Goal: Transaction & Acquisition: Purchase product/service

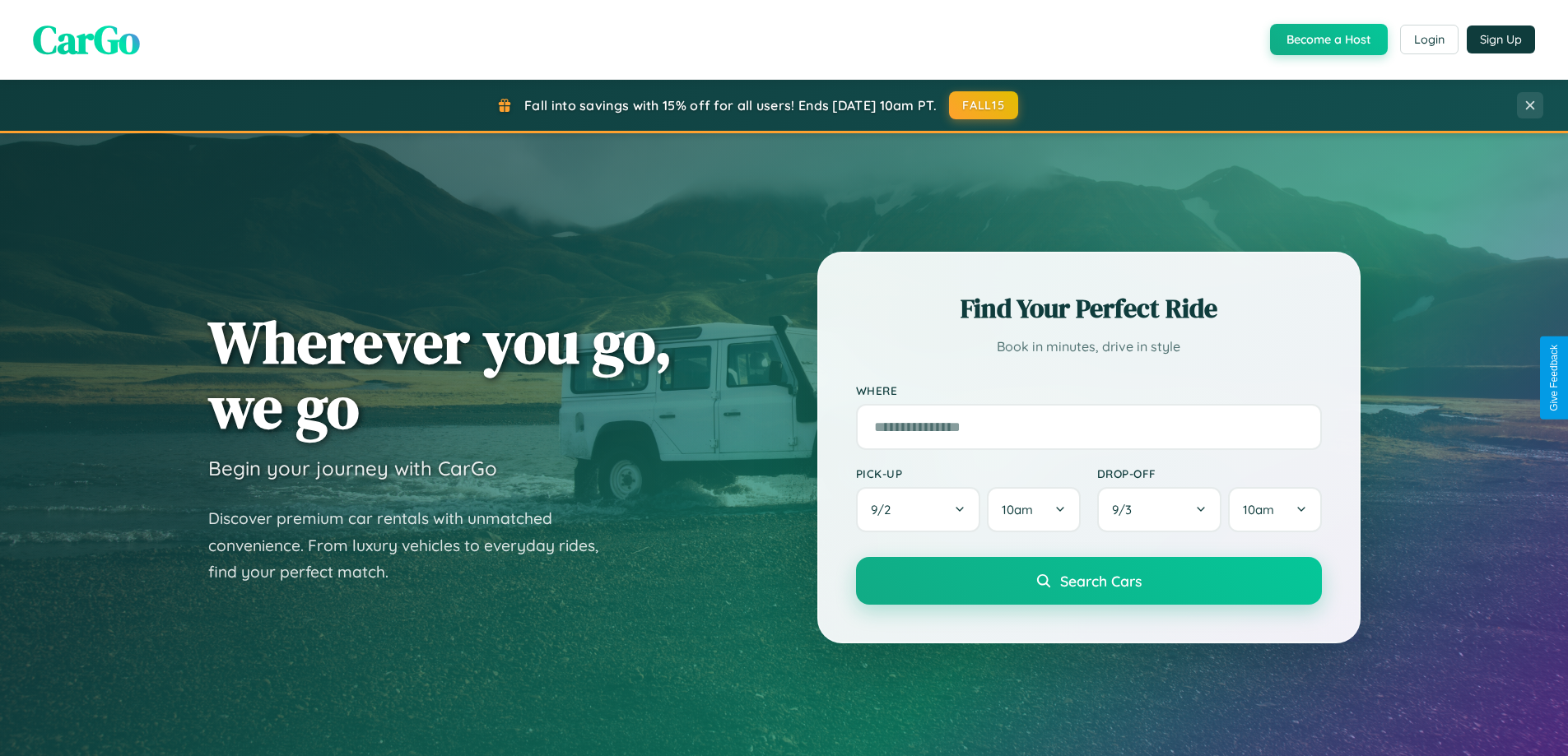
scroll to position [3165, 0]
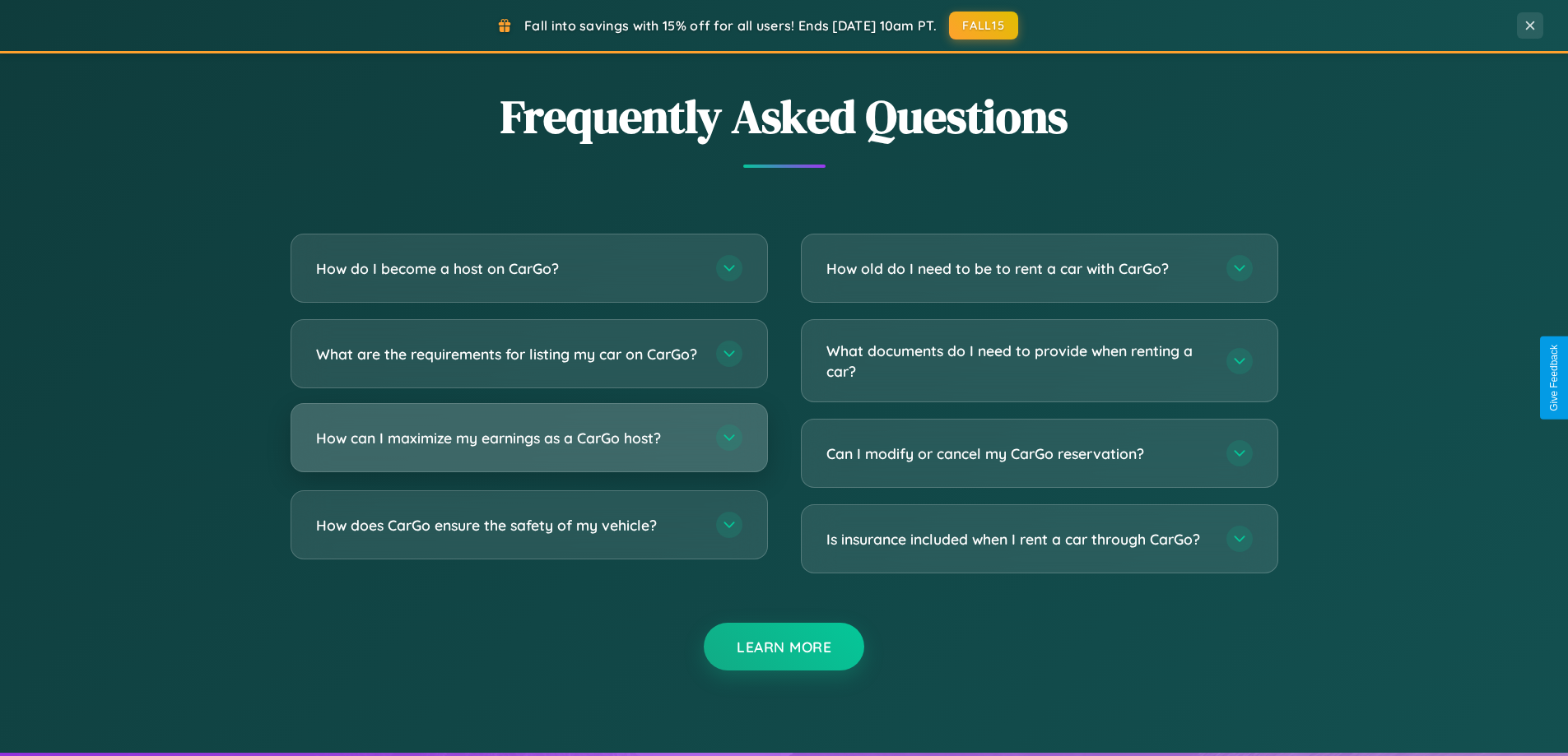
click at [528, 449] on h3 "How can I maximize my earnings as a CarGo host?" at bounding box center [507, 438] width 383 height 20
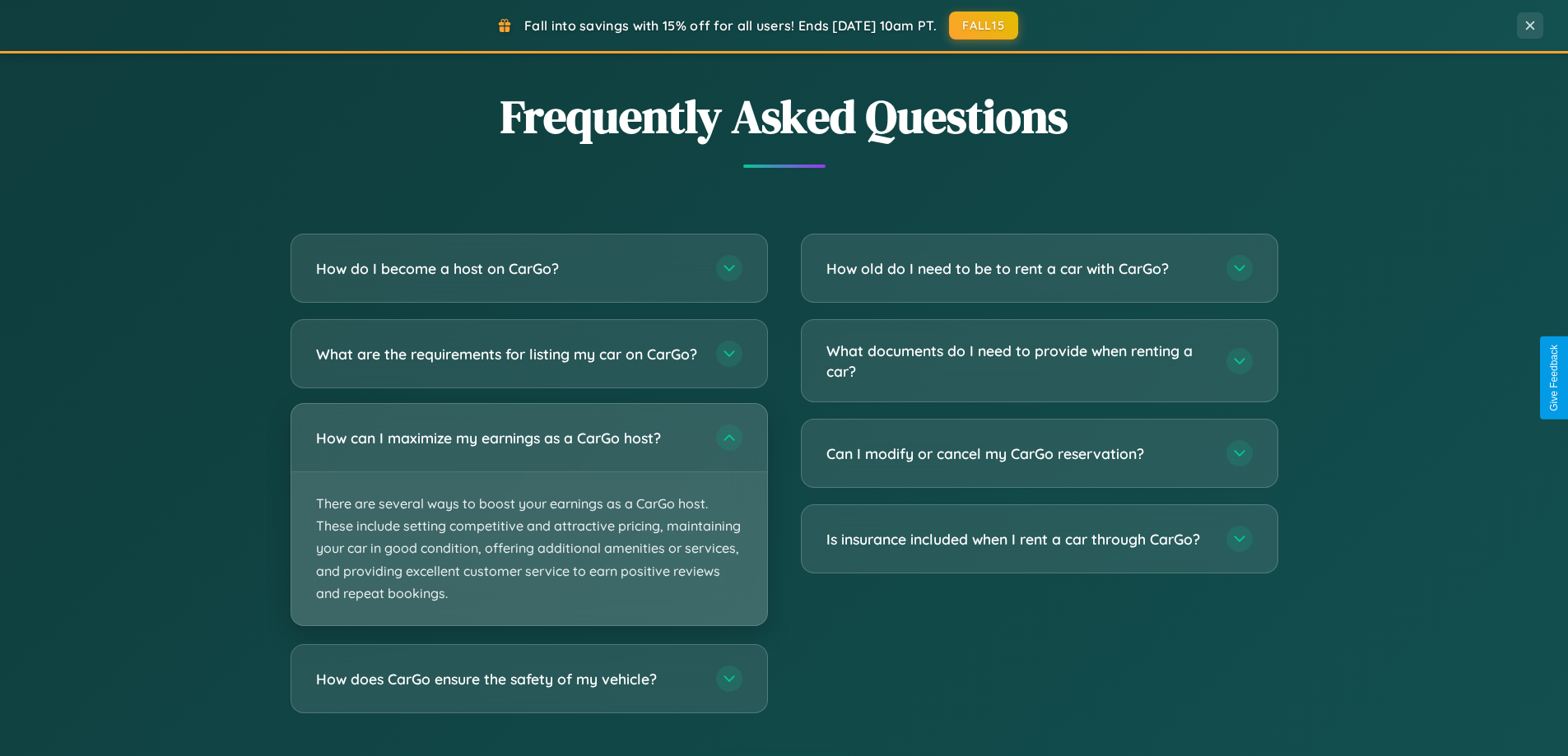
click at [528, 528] on p "There are several ways to boost your earnings as a CarGo host. These include se…" at bounding box center [528, 549] width 476 height 153
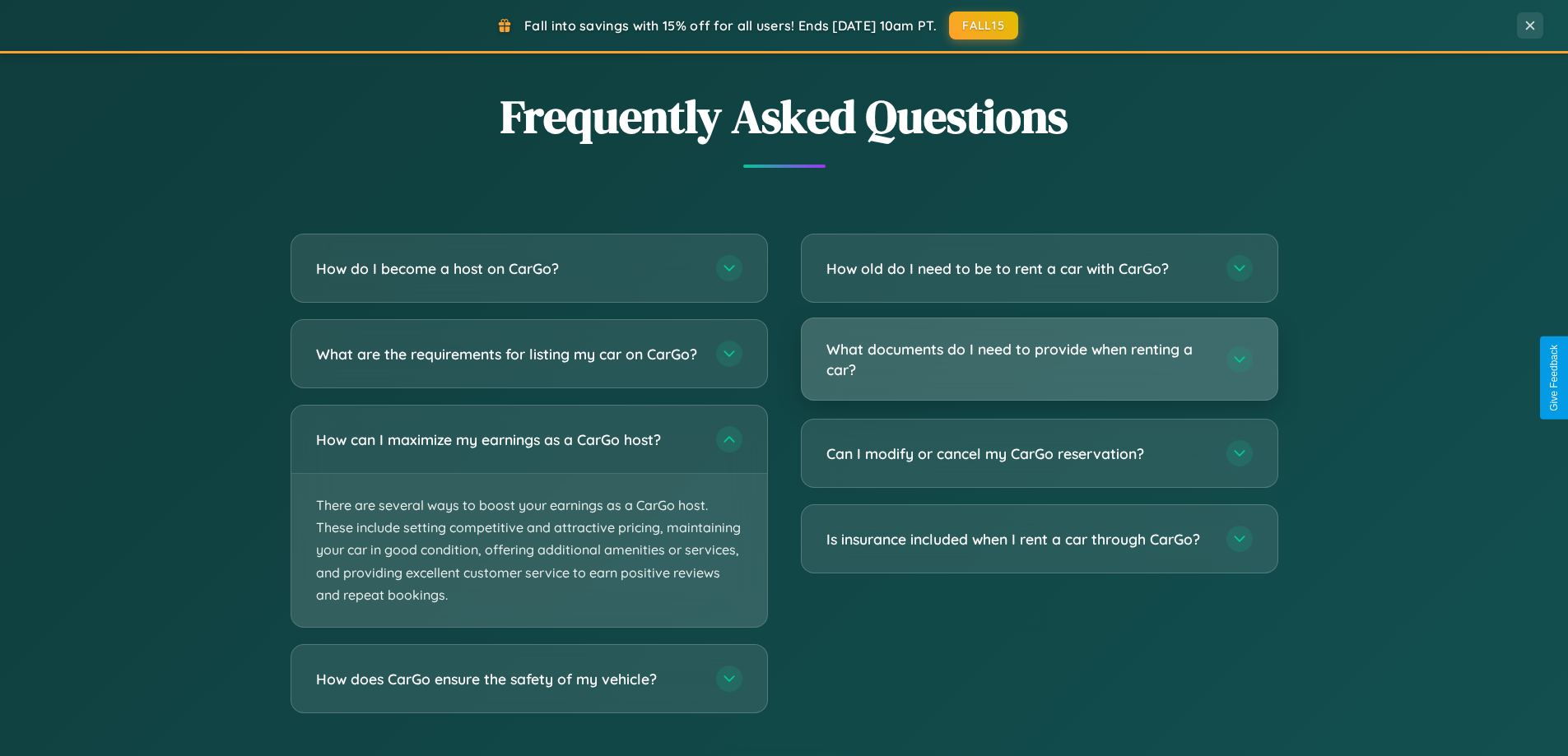
click at [1039, 359] on h3 "What documents do I need to provide when renting a car?" at bounding box center [1018, 359] width 383 height 41
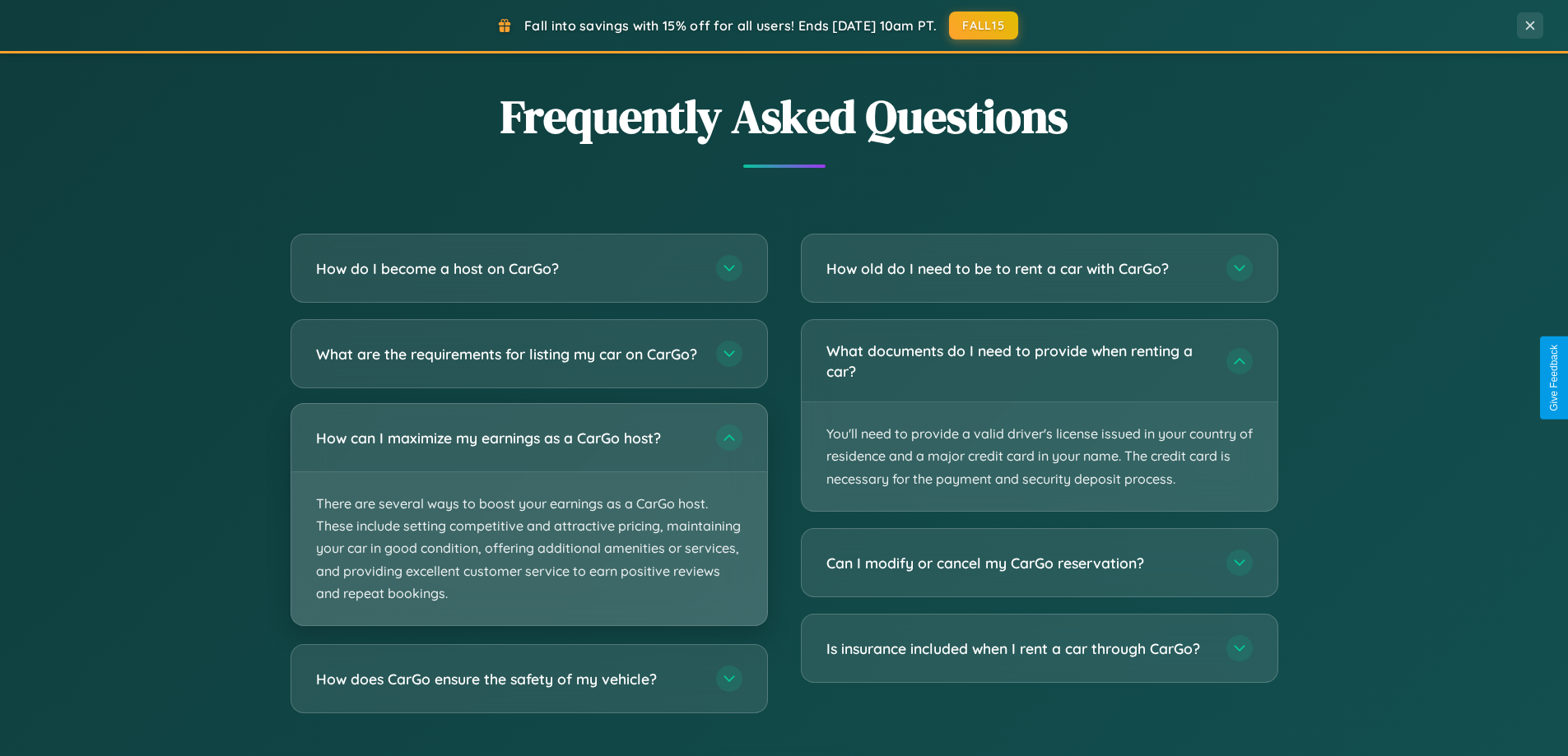
click at [528, 529] on p "There are several ways to boost your earnings as a CarGo host. These include se…" at bounding box center [528, 549] width 476 height 153
click at [528, 528] on p "There are several ways to boost your earnings as a CarGo host. These include se…" at bounding box center [528, 549] width 476 height 153
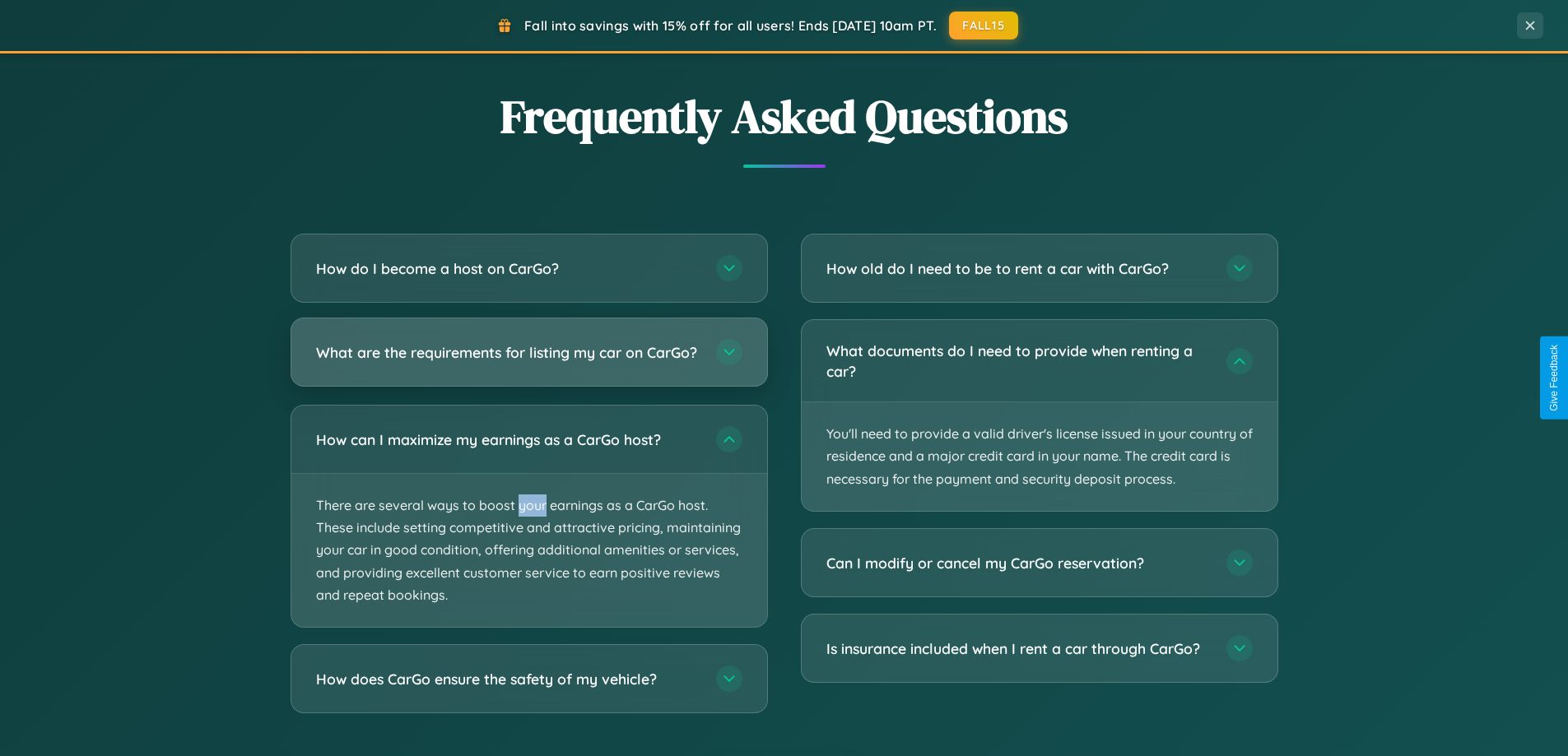
click at [528, 359] on h3 "What are the requirements for listing my car on CarGo?" at bounding box center [507, 353] width 383 height 20
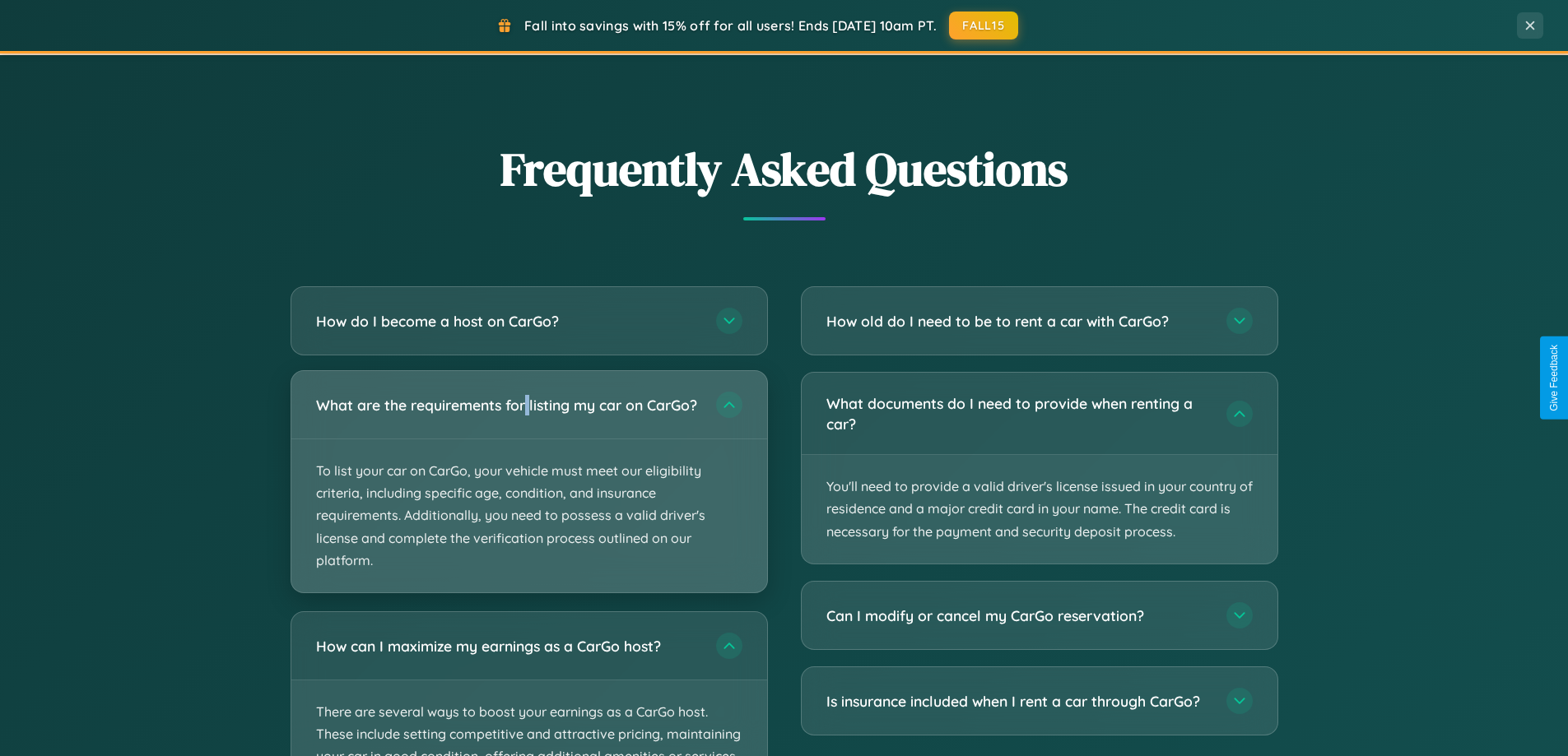
scroll to position [2994, 0]
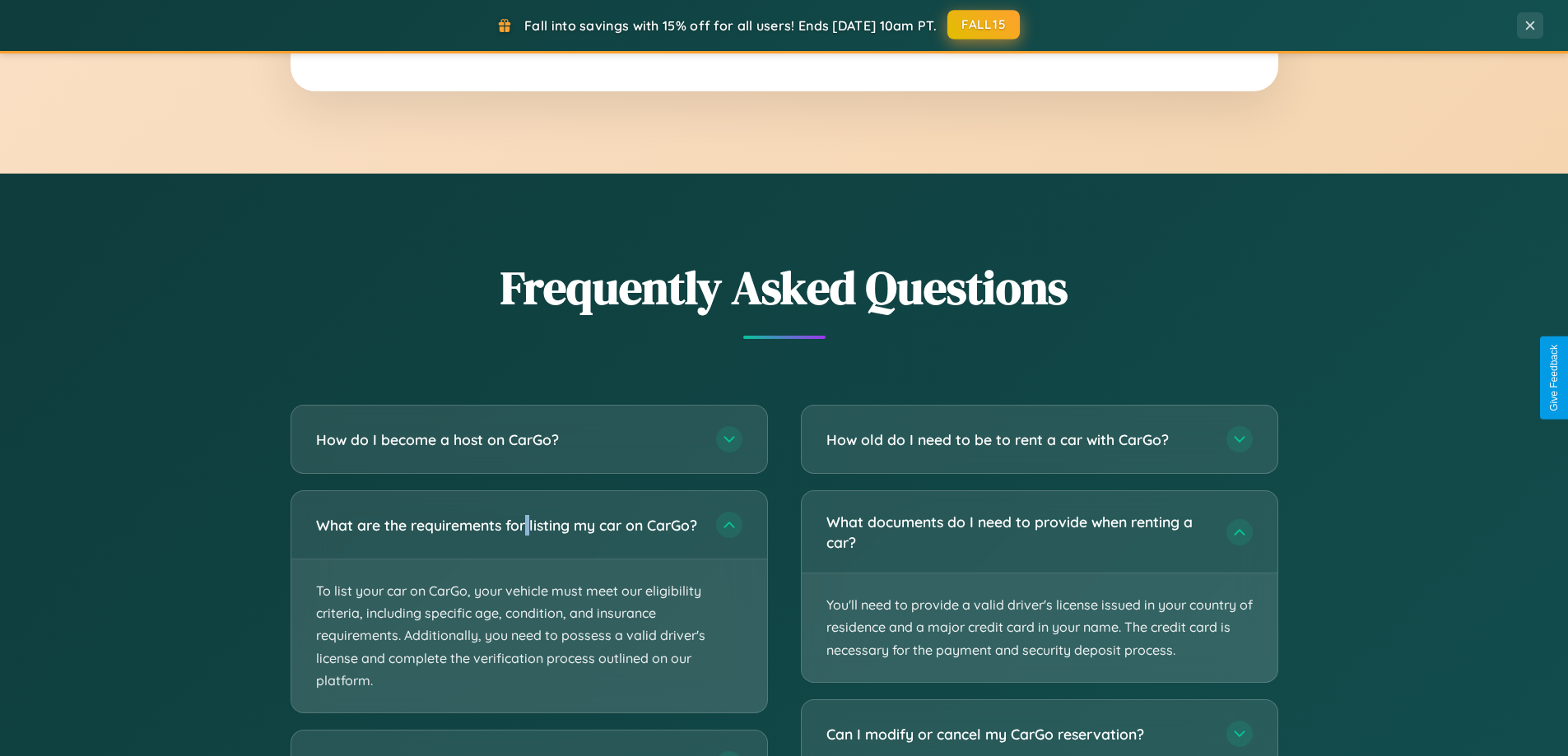
click at [984, 25] on button "FALL15" at bounding box center [983, 25] width 72 height 30
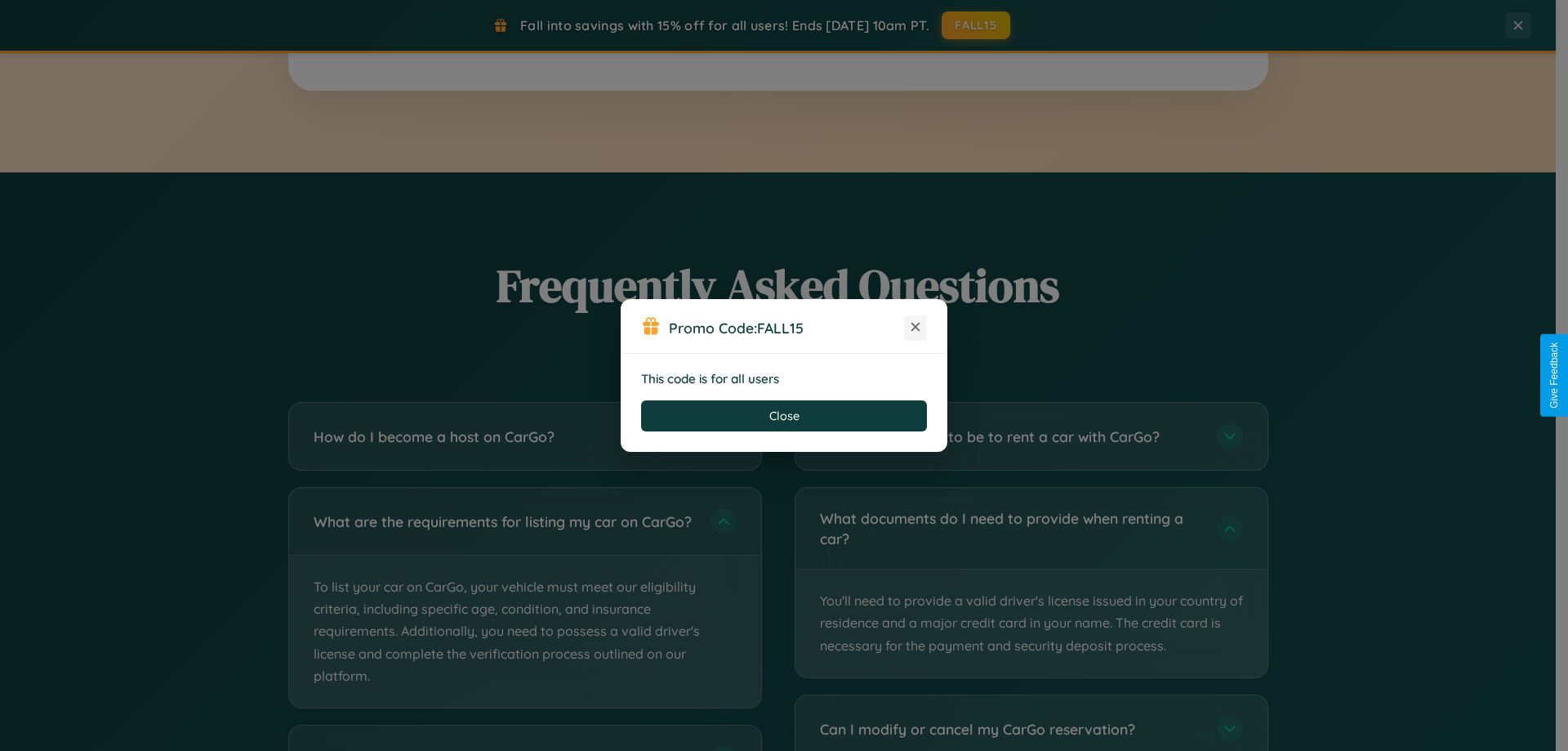
click at [916, 327] on icon at bounding box center [916, 327] width 16 height 17
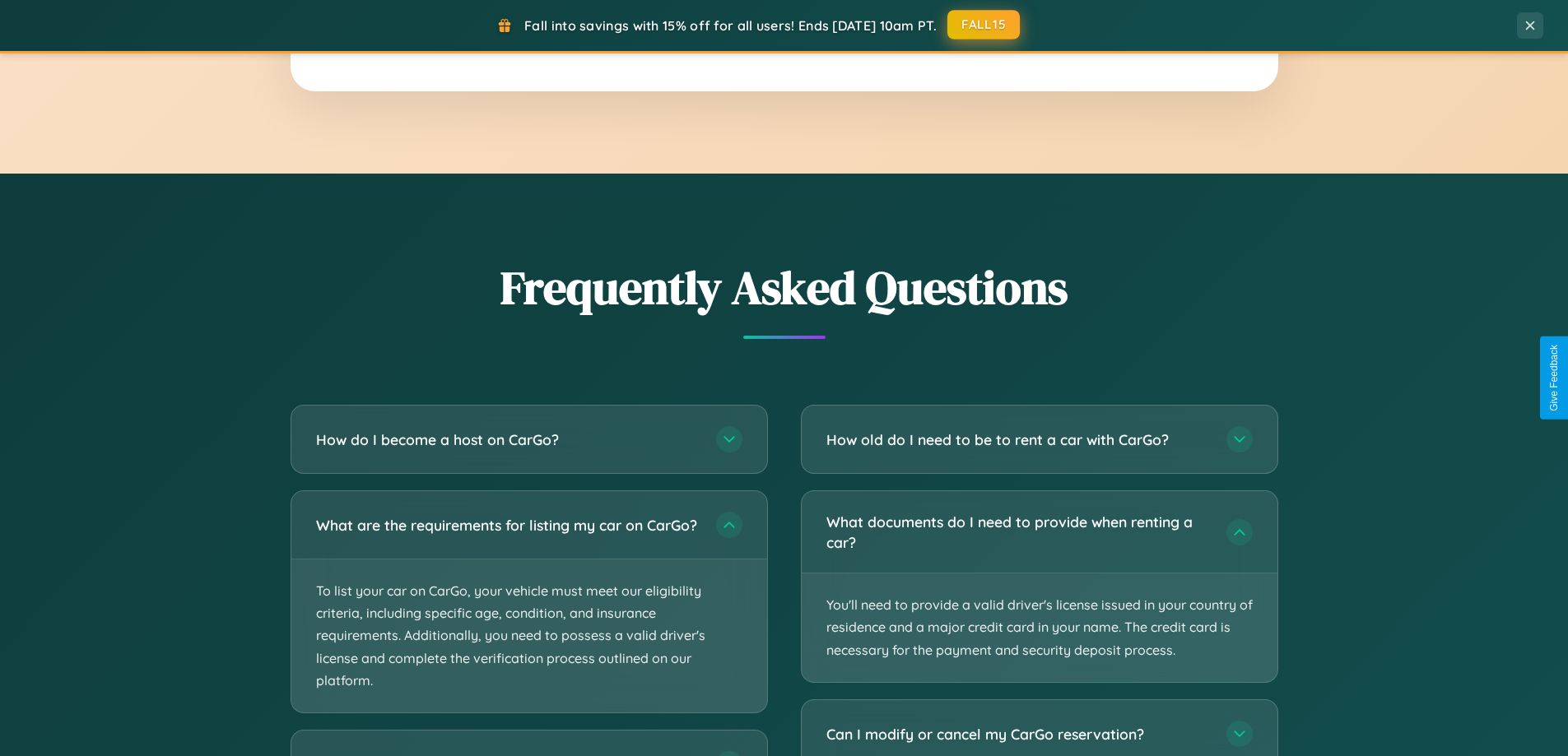
click at [984, 25] on button "FALL15" at bounding box center [983, 25] width 72 height 30
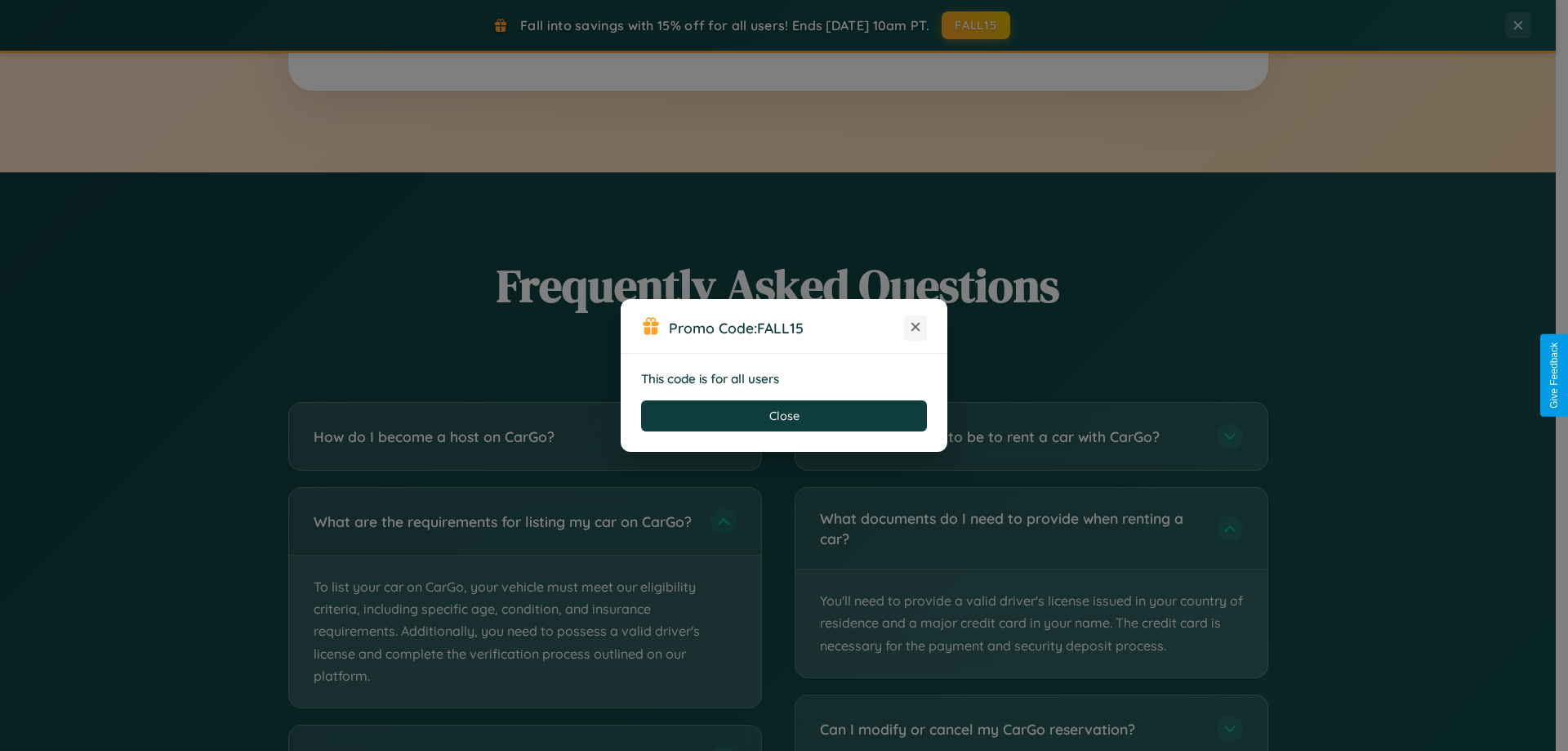
click at [916, 327] on icon at bounding box center [916, 327] width 16 height 17
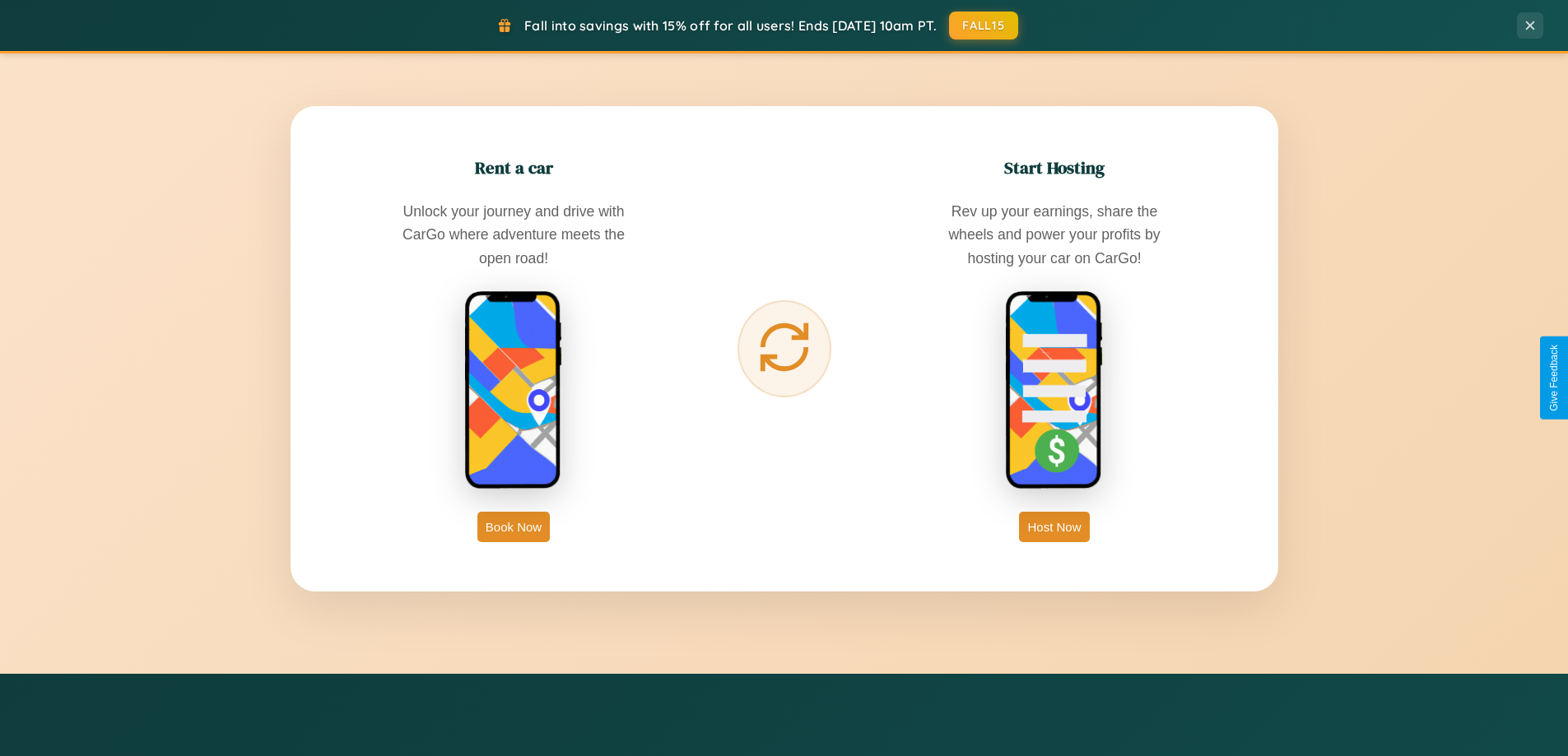
scroll to position [49, 0]
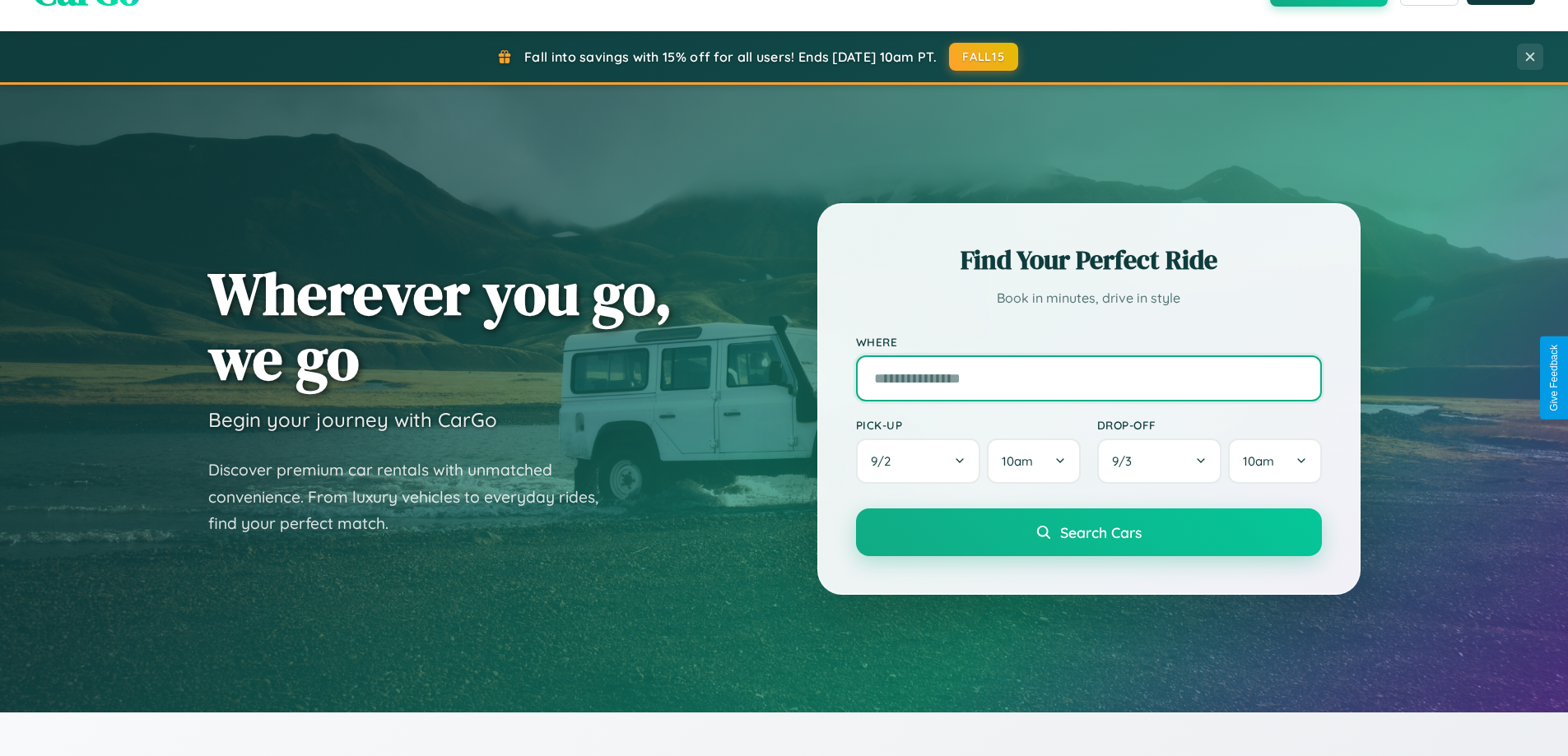
click at [1088, 378] on input "text" at bounding box center [1089, 378] width 465 height 46
type input "**********"
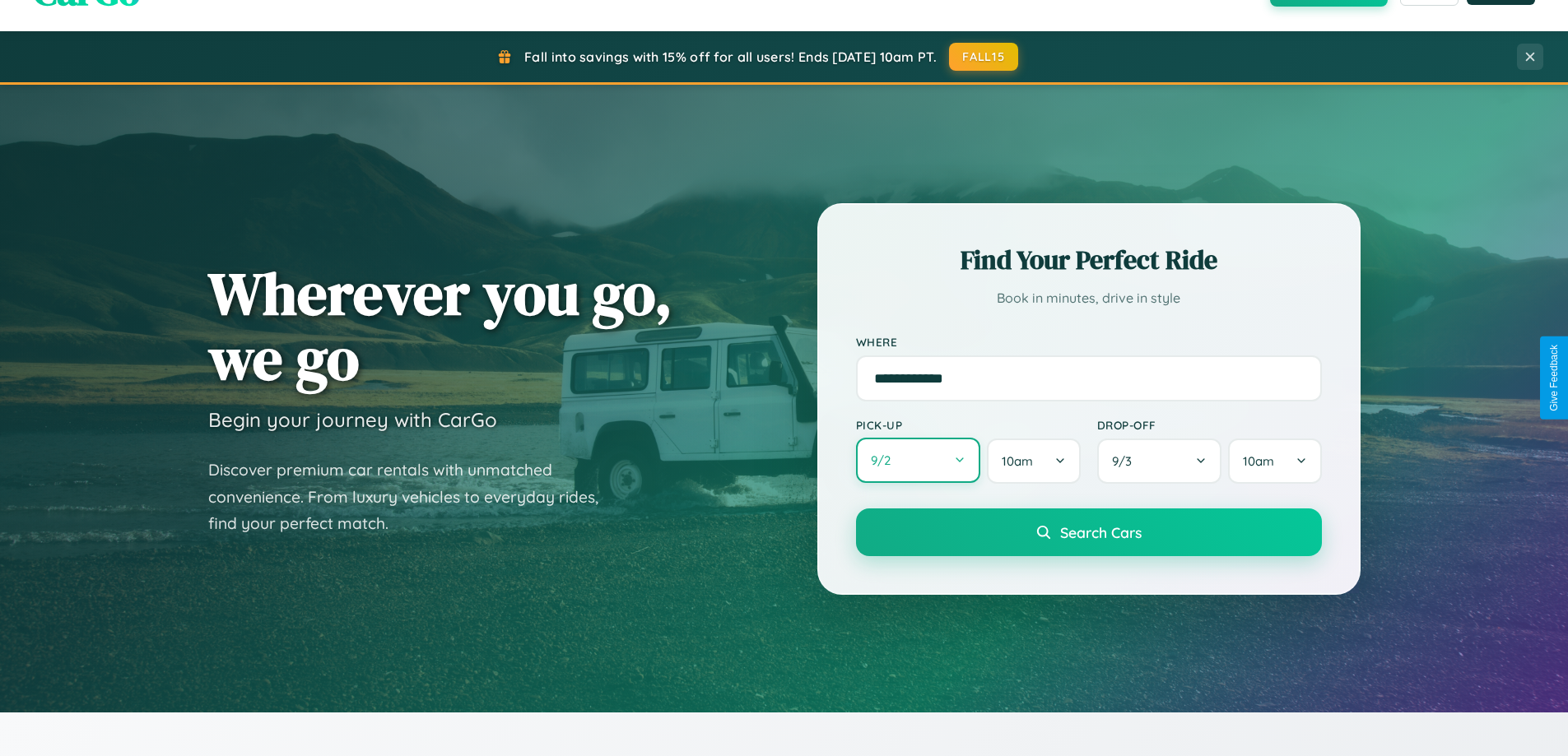
click at [918, 461] on button "9 / 2" at bounding box center [918, 460] width 125 height 45
select select "*"
select select "****"
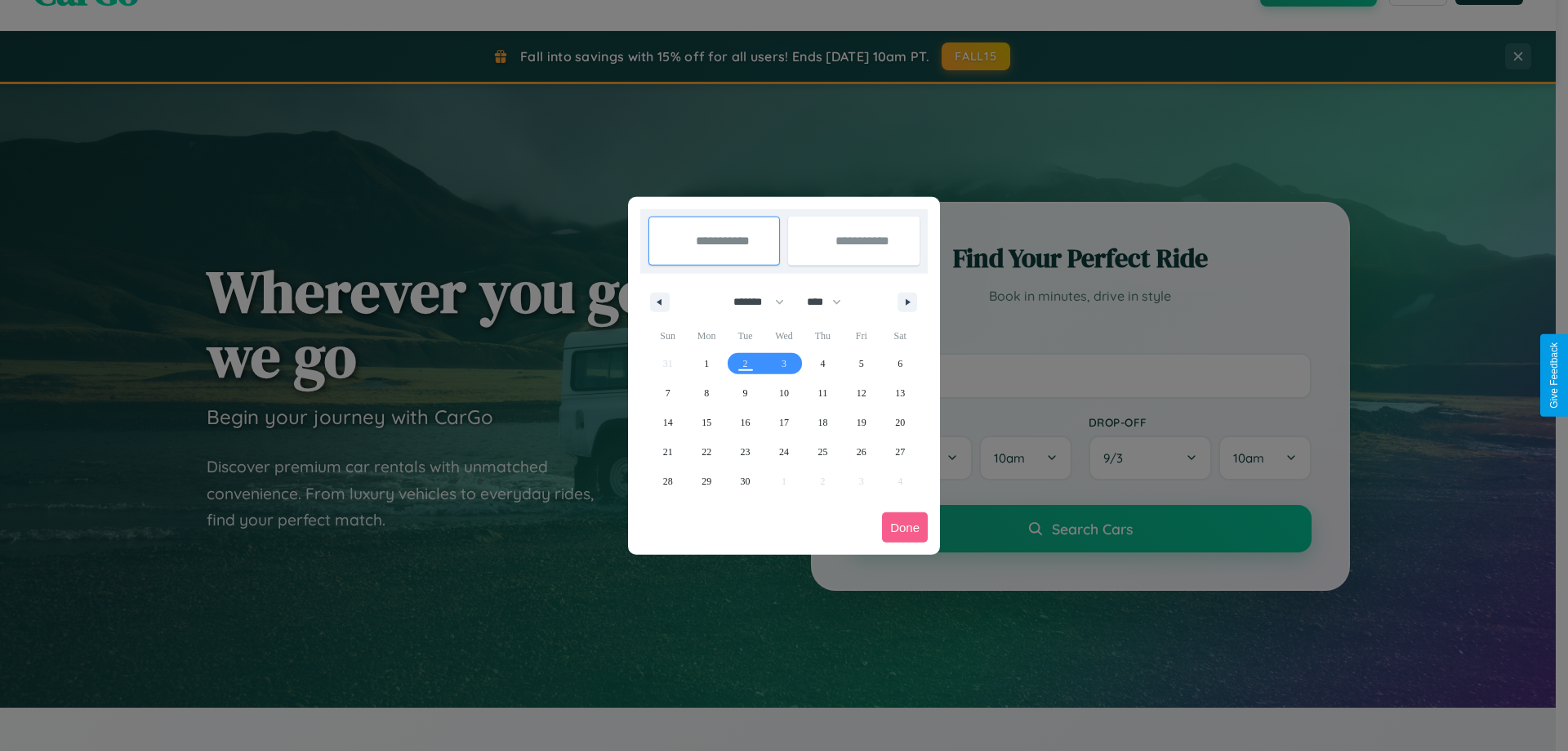
drag, startPoint x: 751, startPoint y: 302, endPoint x: 784, endPoint y: 327, distance: 41.4
click at [751, 302] on select "******* ******** ***** ***** *** **** **** ****** ********* ******* ******** **…" at bounding box center [756, 302] width 70 height 27
select select "*"
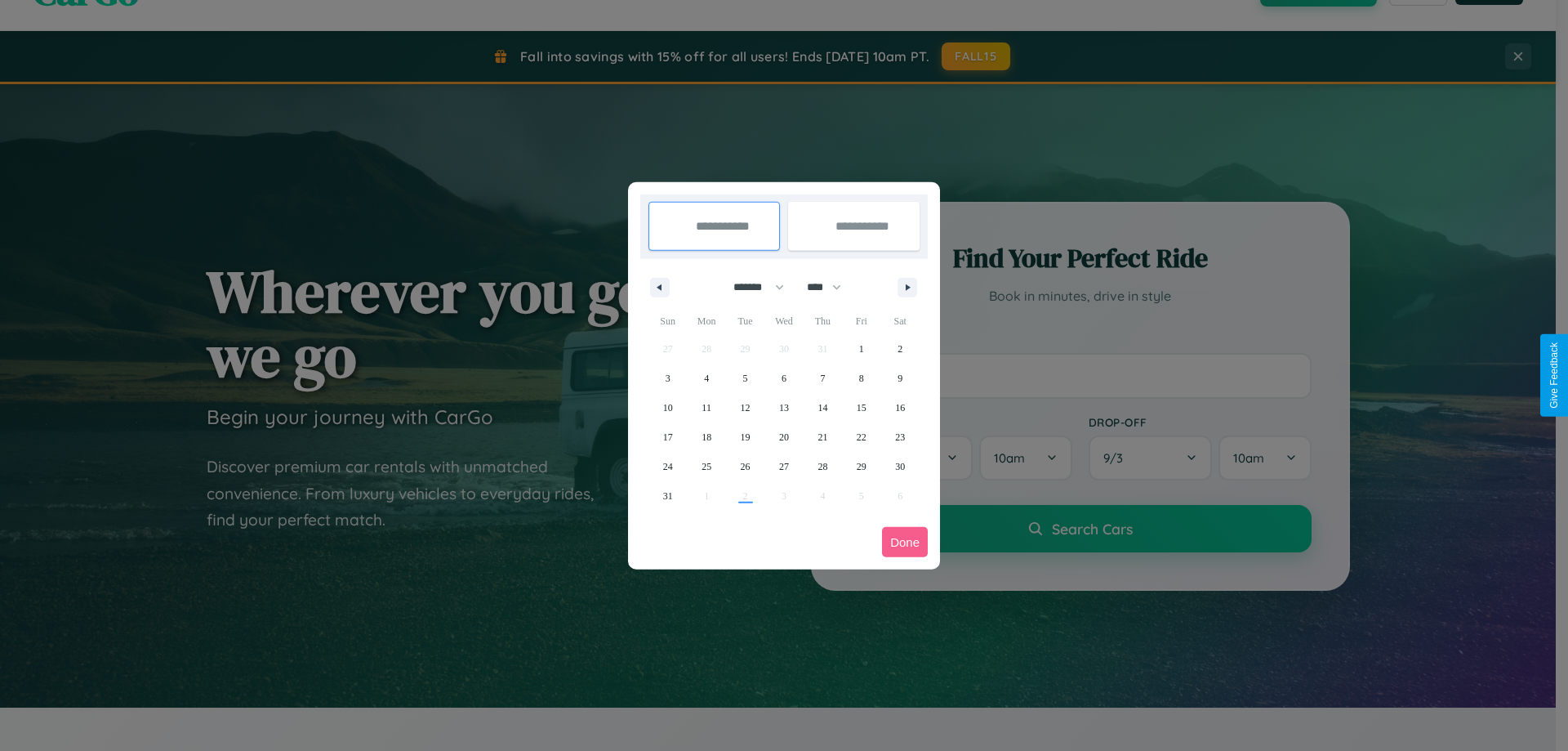
click at [831, 287] on select "**** **** **** **** **** **** **** **** **** **** **** **** **** **** **** ****…" at bounding box center [823, 287] width 49 height 27
select select "****"
click at [667, 495] on span "30" at bounding box center [668, 496] width 10 height 29
type input "**********"
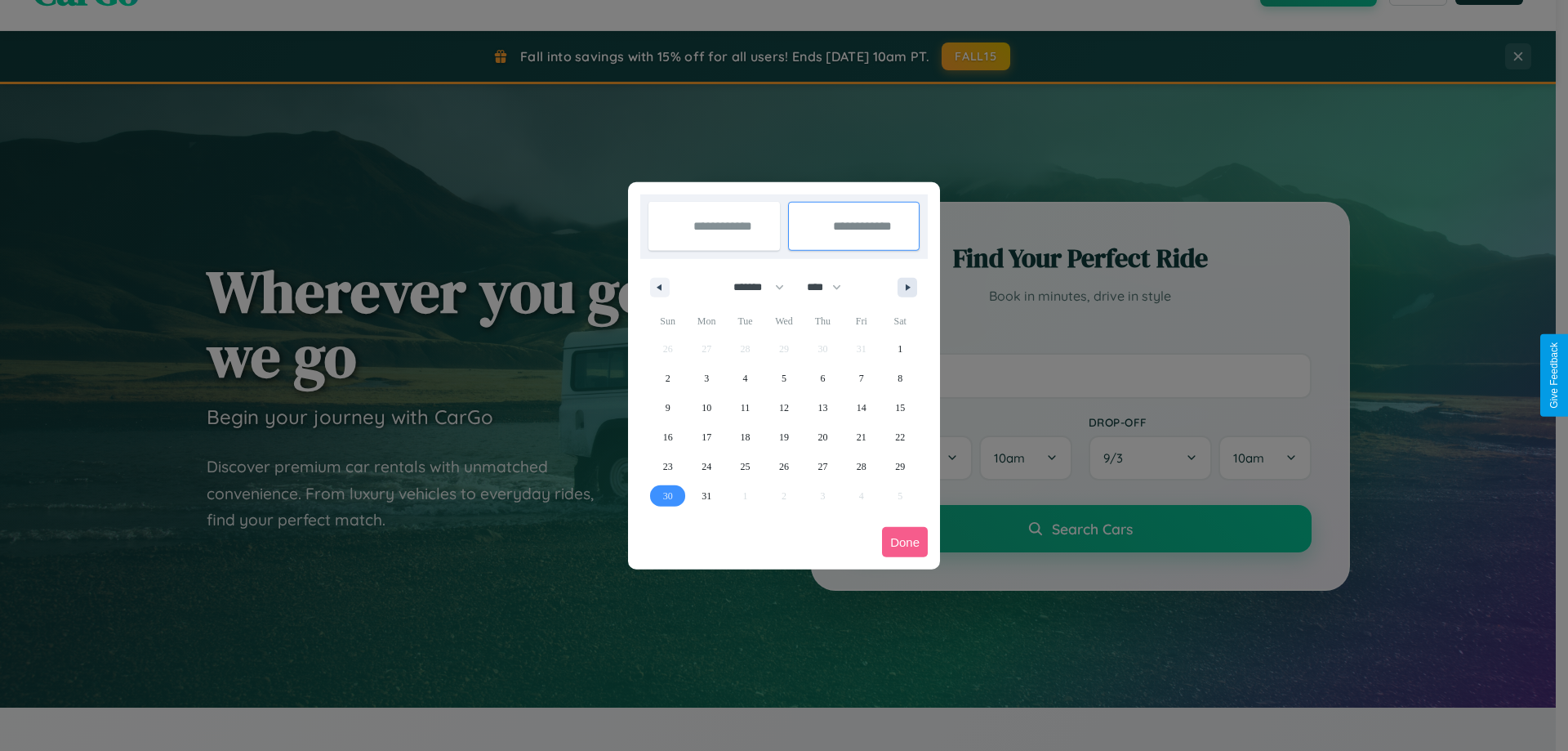
click at [907, 287] on icon "button" at bounding box center [910, 287] width 8 height 6
select select "*"
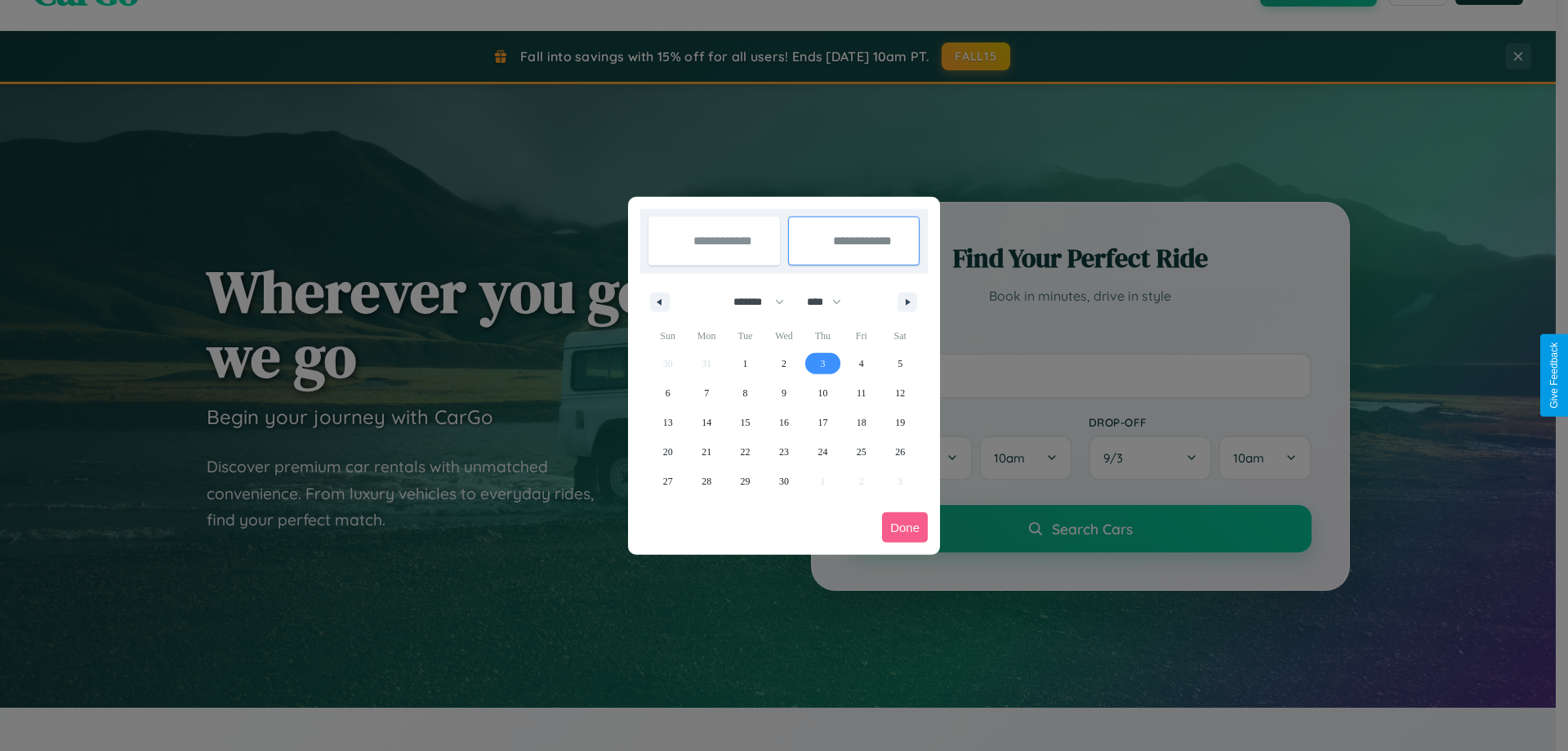
click at [822, 363] on span "3" at bounding box center [822, 364] width 5 height 29
type input "**********"
select select "*"
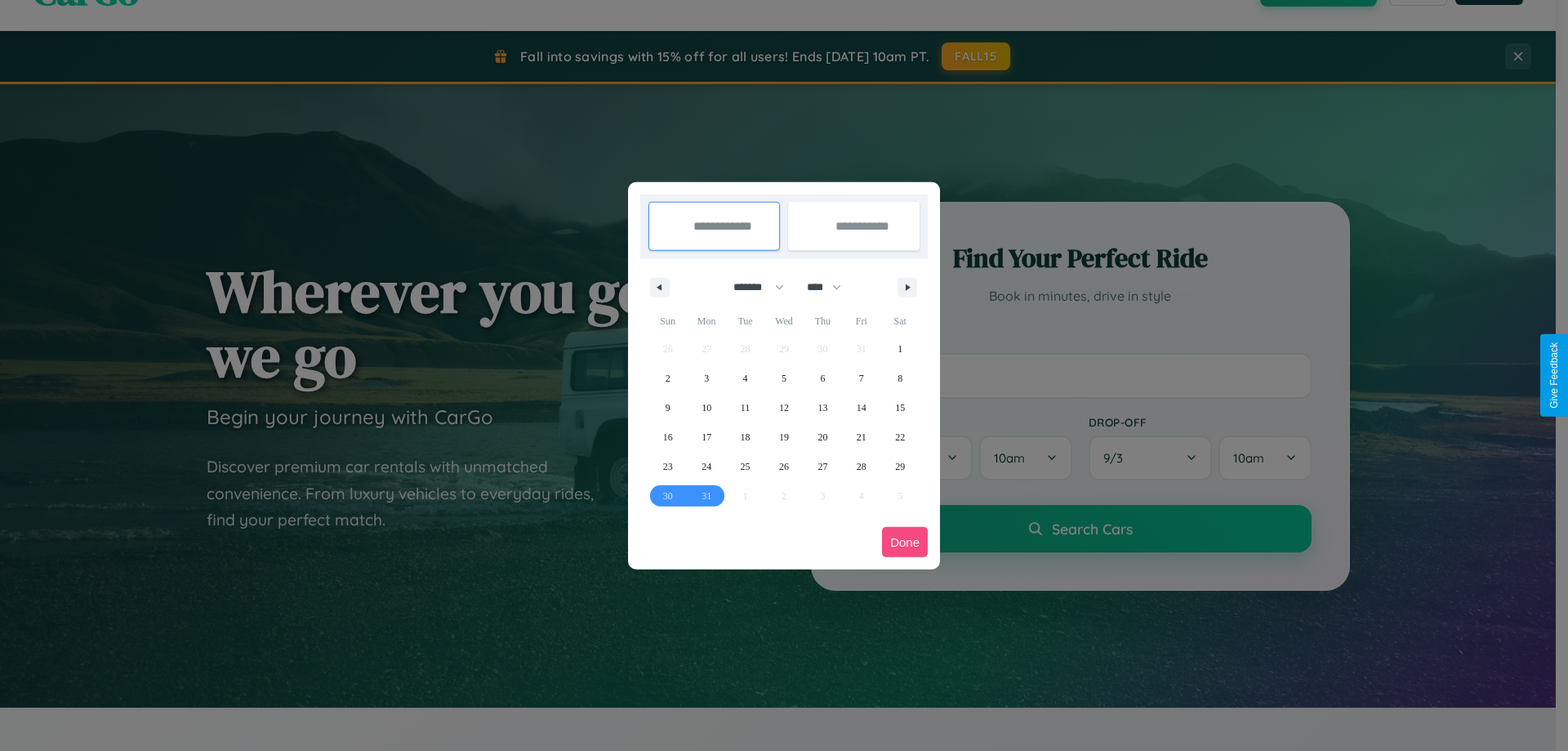
click at [905, 542] on button "Done" at bounding box center [905, 542] width 46 height 30
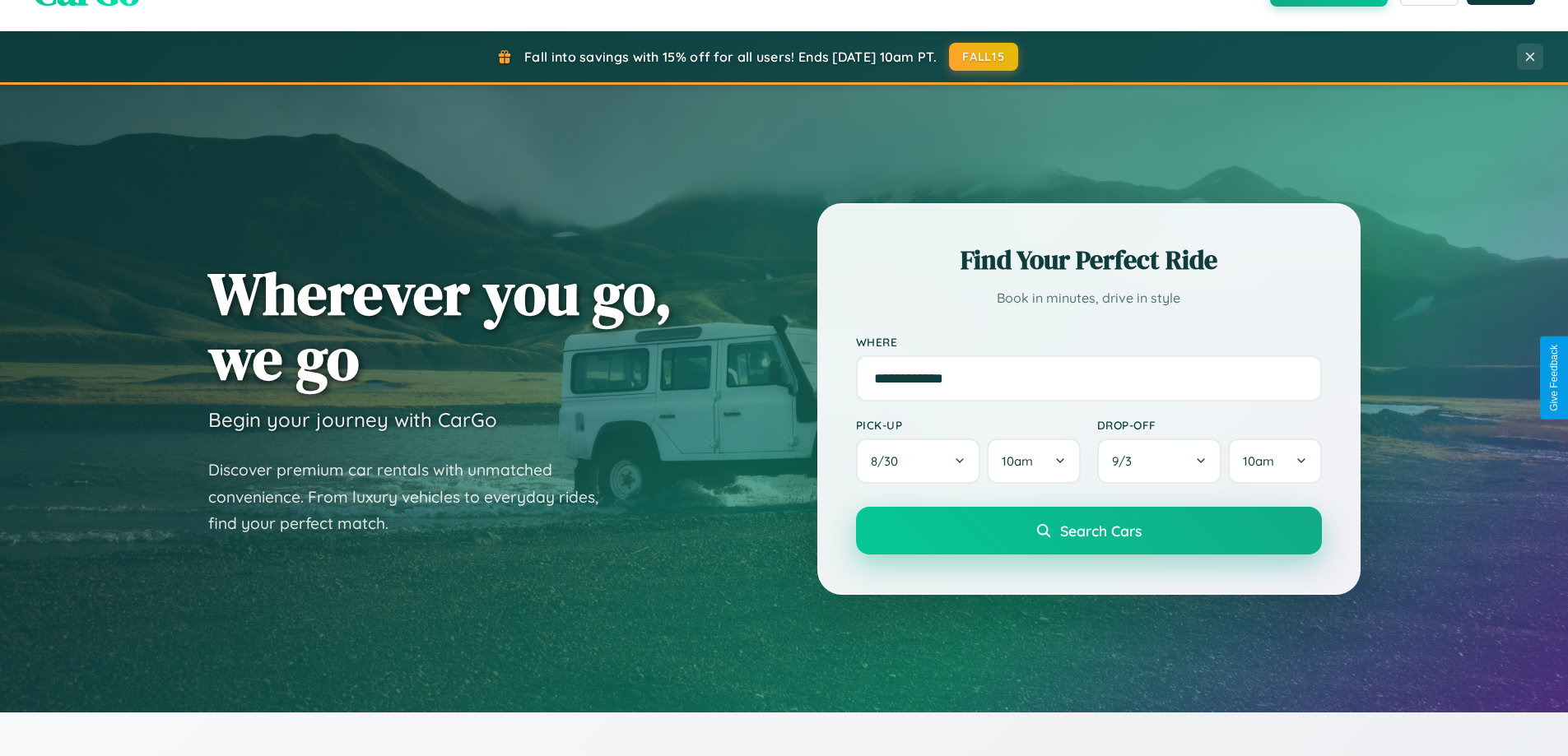
click at [1088, 531] on span "Search Cars" at bounding box center [1101, 531] width 81 height 18
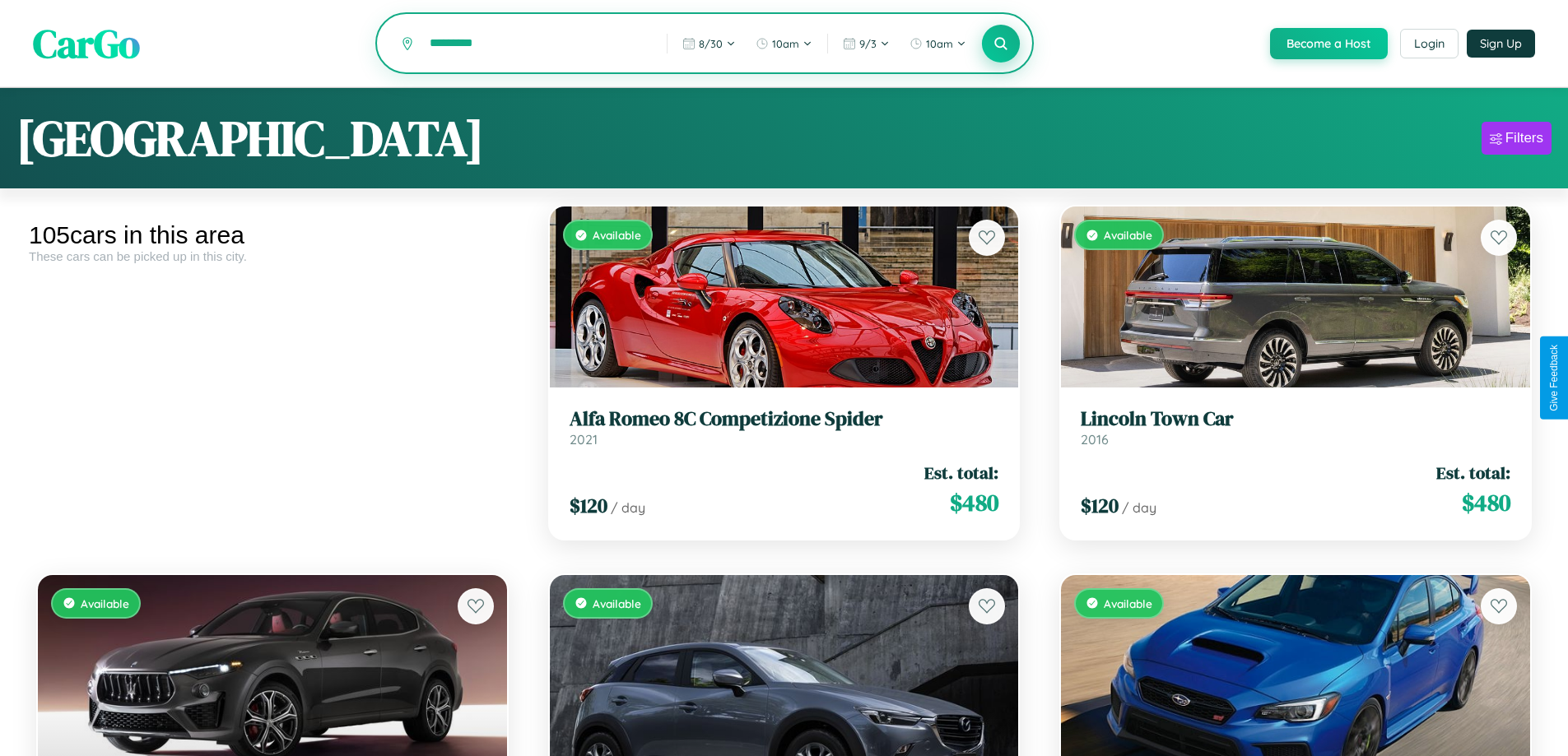
type input "*********"
click at [1000, 44] on icon at bounding box center [1001, 42] width 16 height 16
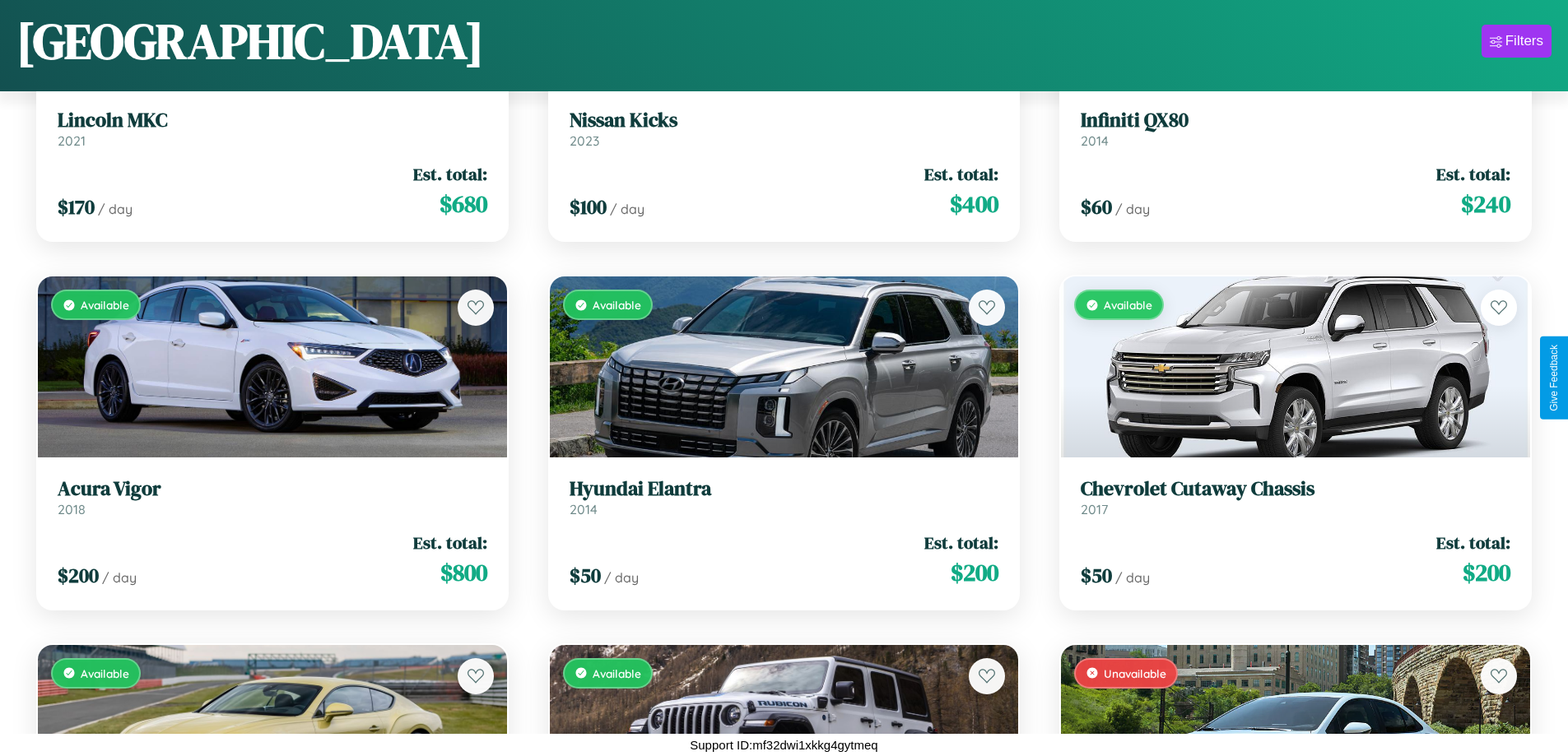
scroll to position [5388, 0]
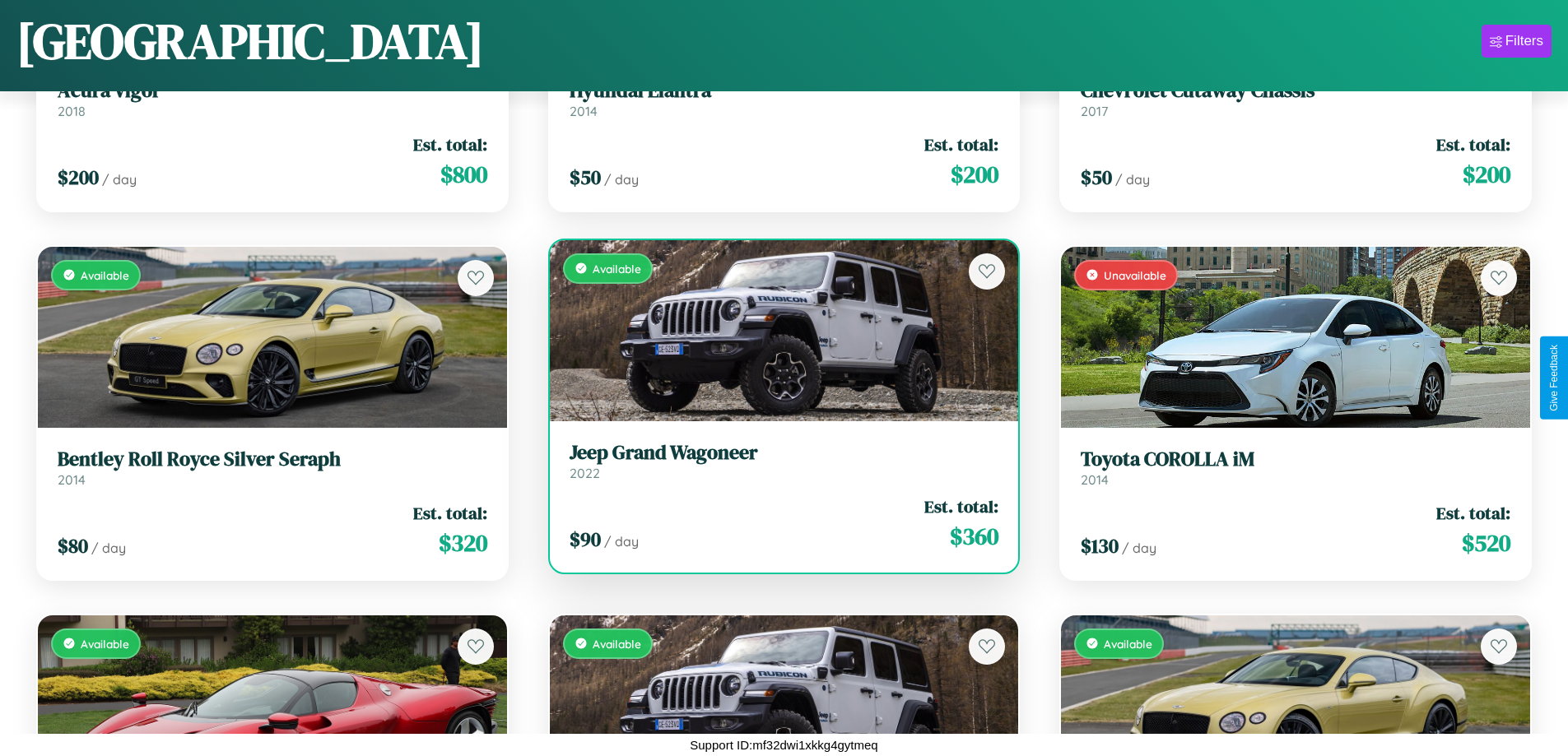
click at [777, 462] on h3 "Jeep Grand Wagoneer" at bounding box center [784, 453] width 429 height 24
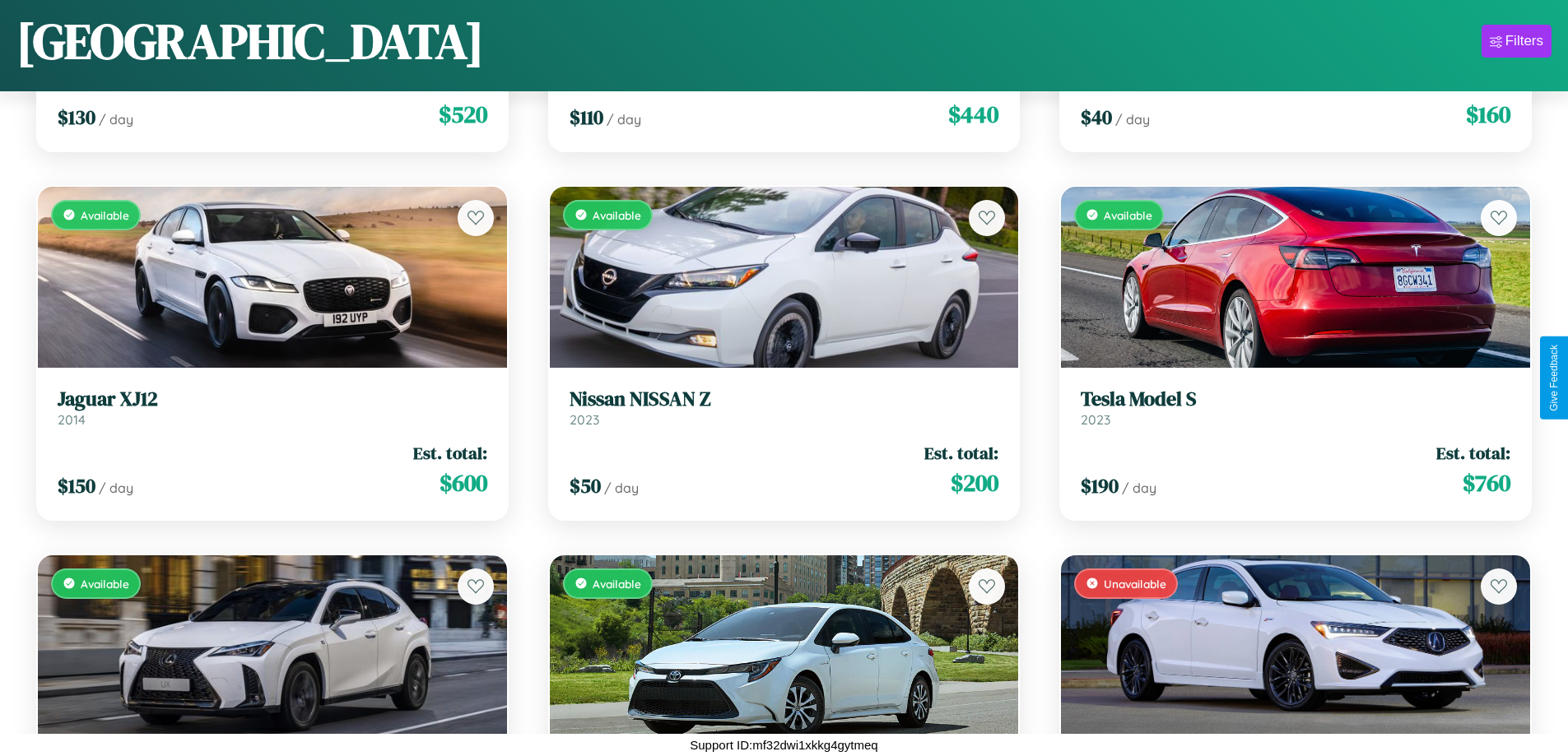
scroll to position [3915, 0]
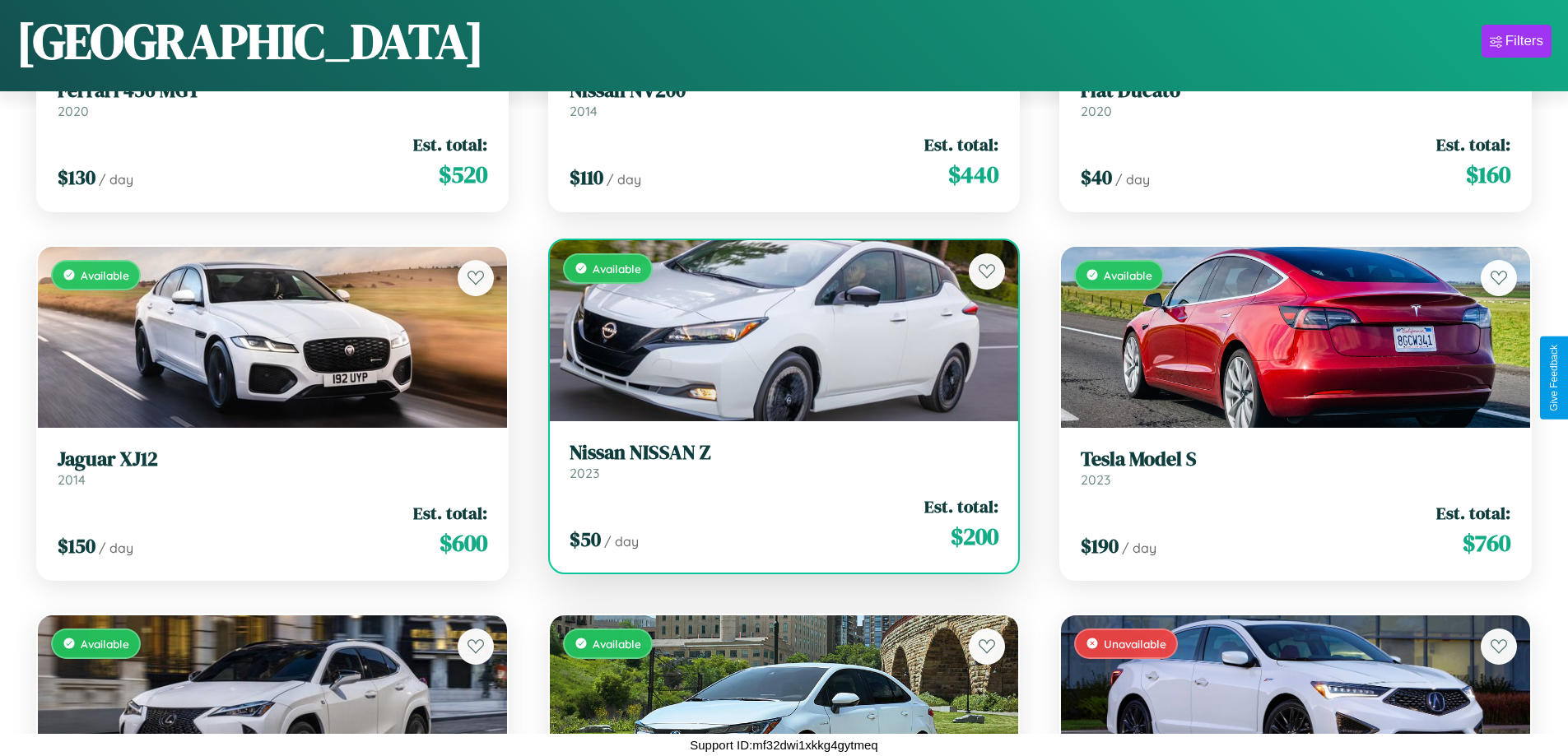
click at [777, 461] on h3 "Nissan NISSAN Z" at bounding box center [784, 453] width 429 height 24
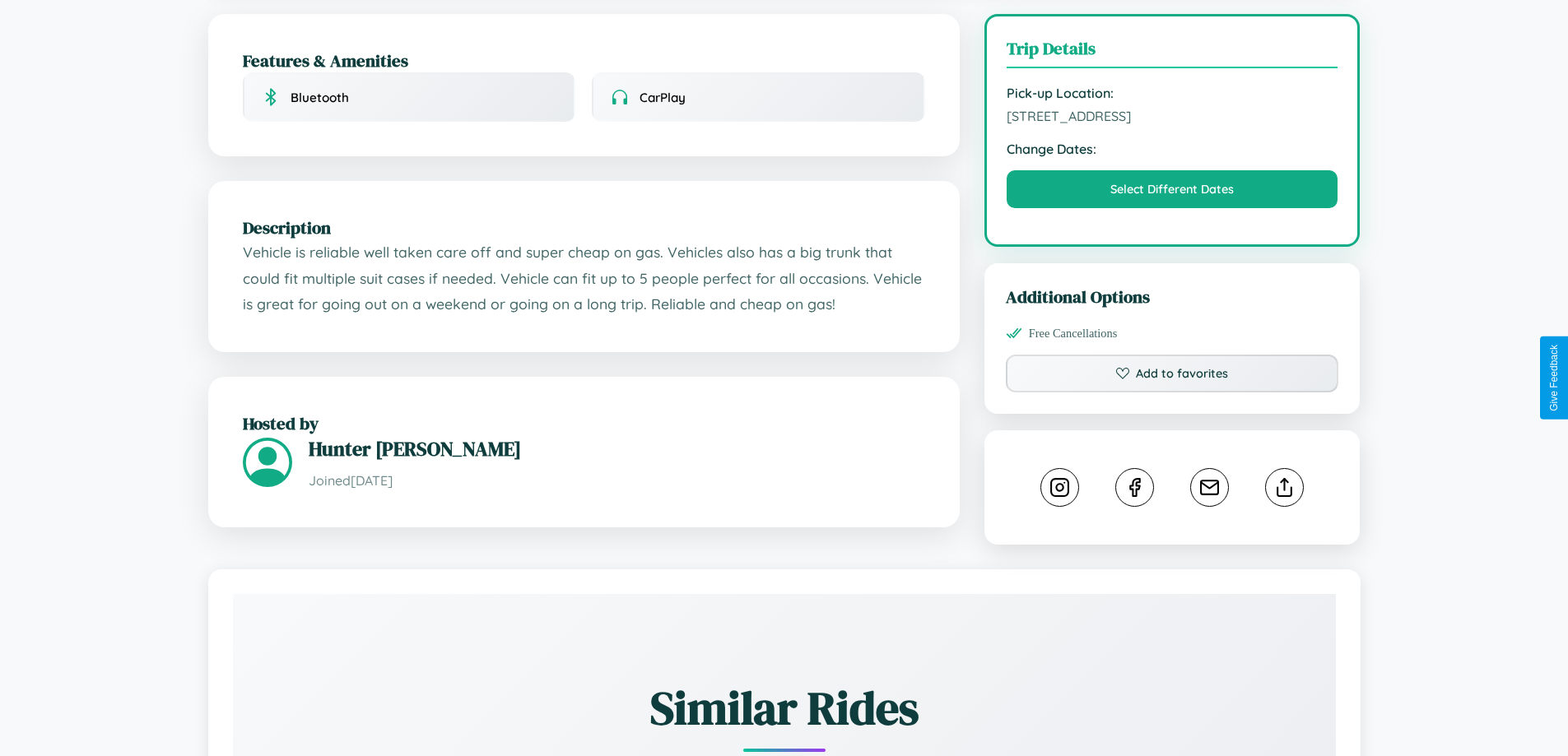
scroll to position [443, 0]
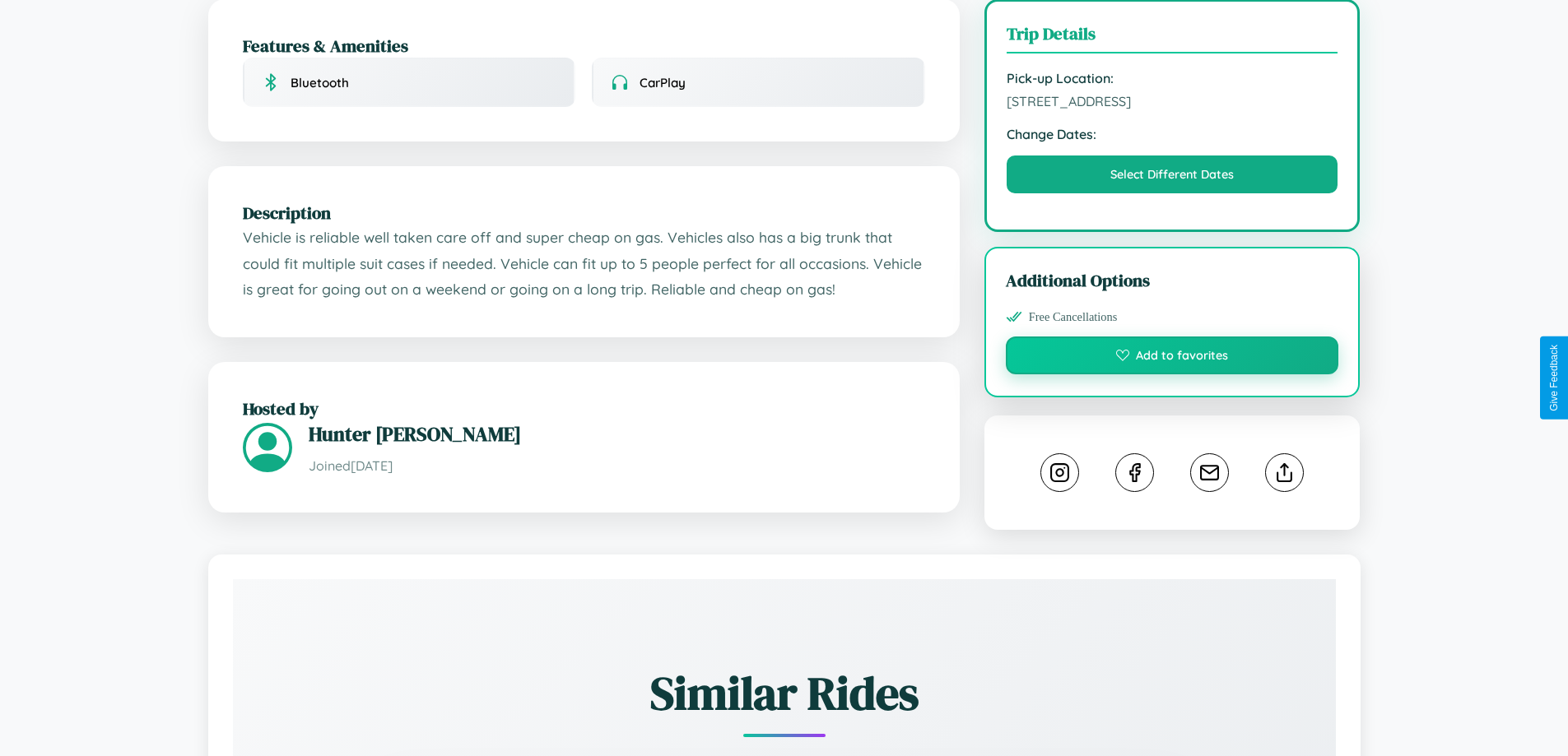
click at [1172, 374] on button "Add to favorites" at bounding box center [1172, 354] width 333 height 38
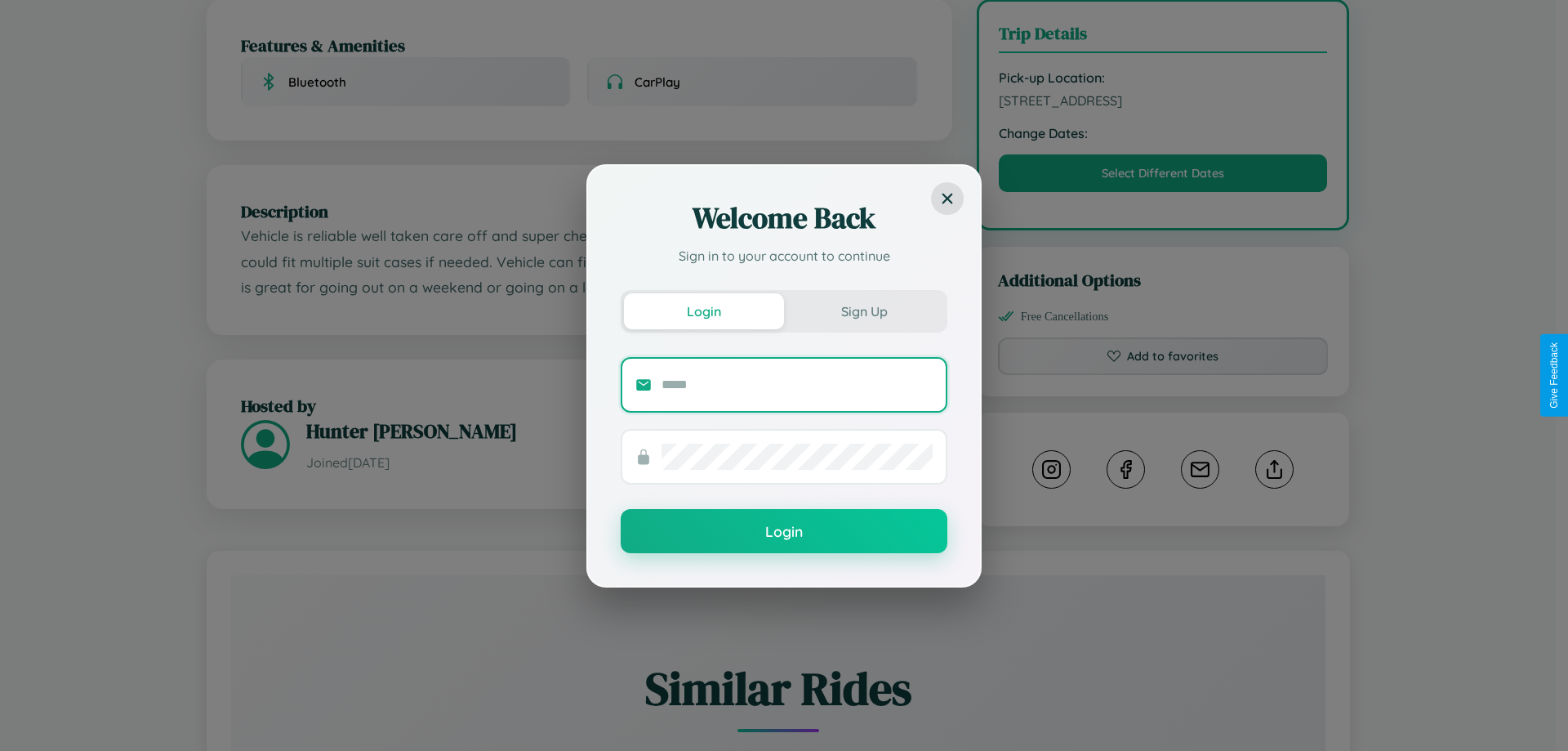
click at [797, 384] on input "text" at bounding box center [797, 384] width 271 height 27
type input "**********"
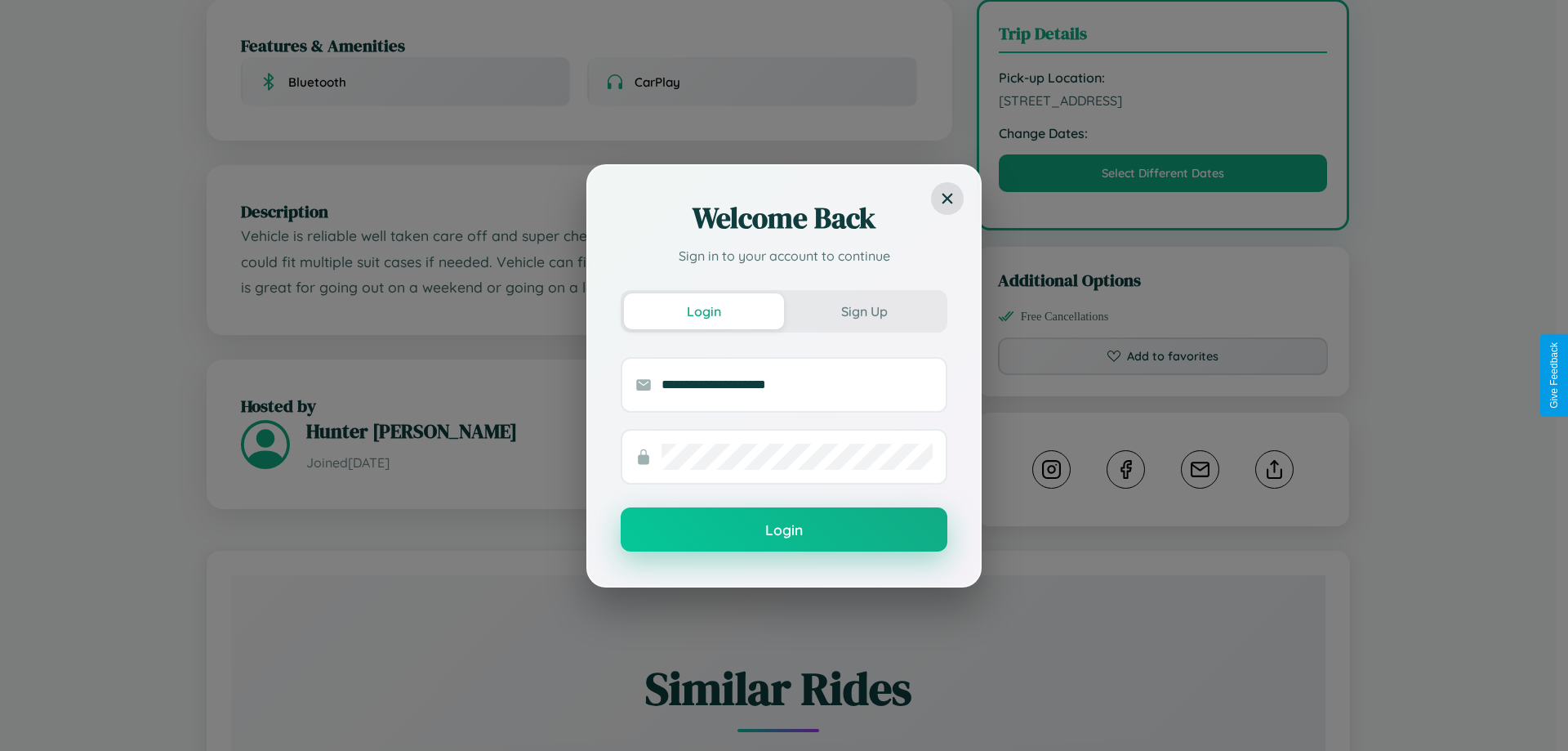
click at [784, 530] on button "Login" at bounding box center [784, 529] width 326 height 44
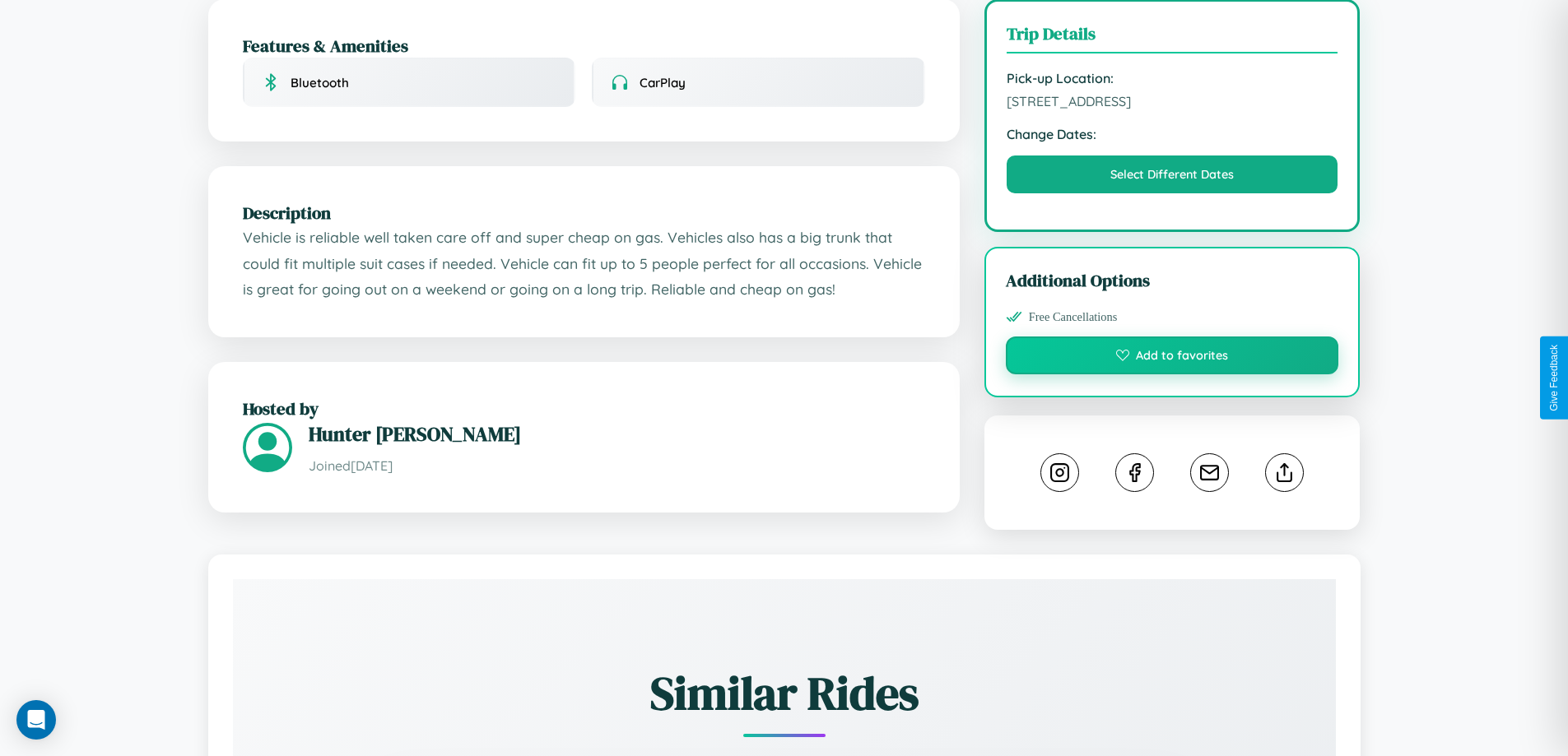
click at [1172, 374] on button "Add to favorites" at bounding box center [1172, 354] width 333 height 38
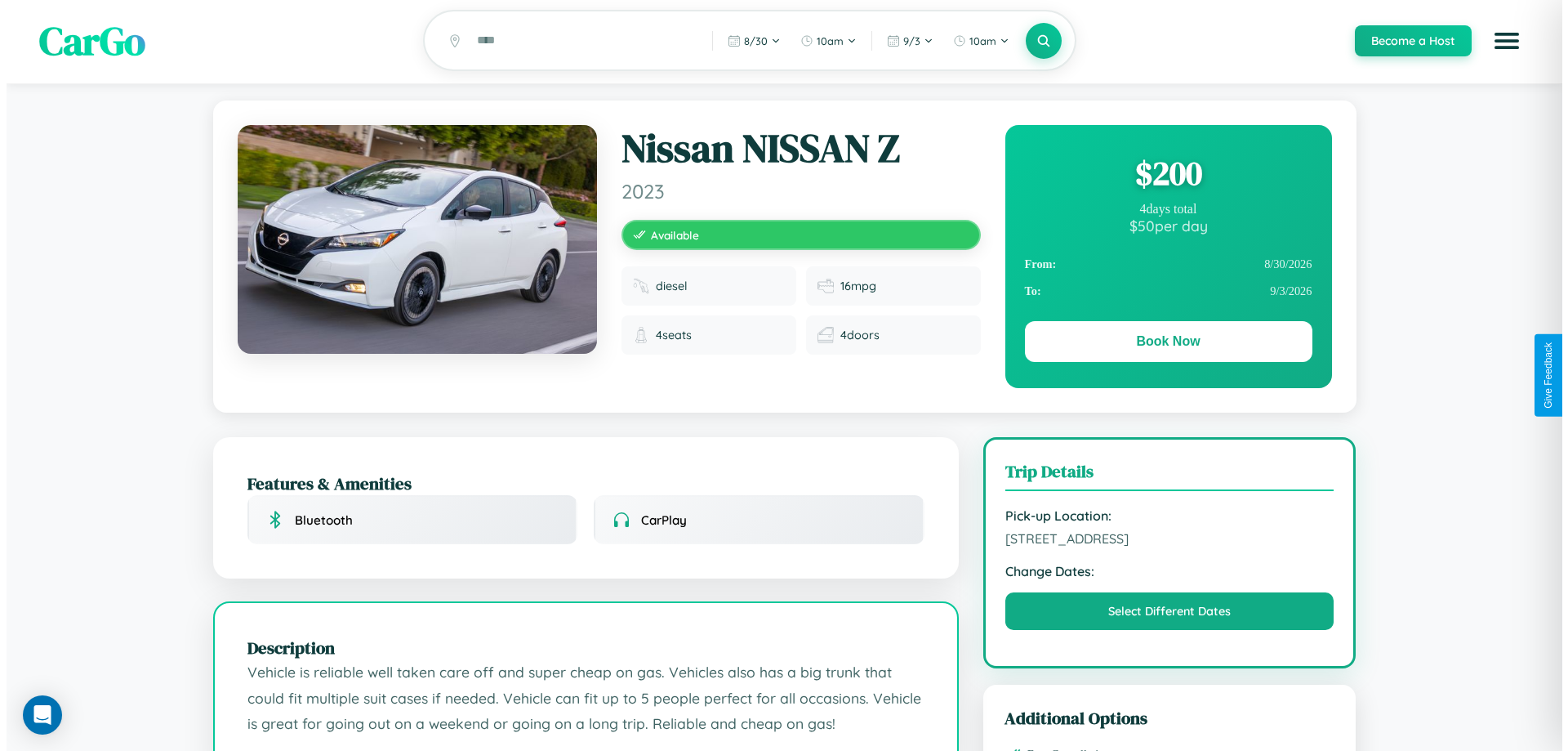
scroll to position [0, 0]
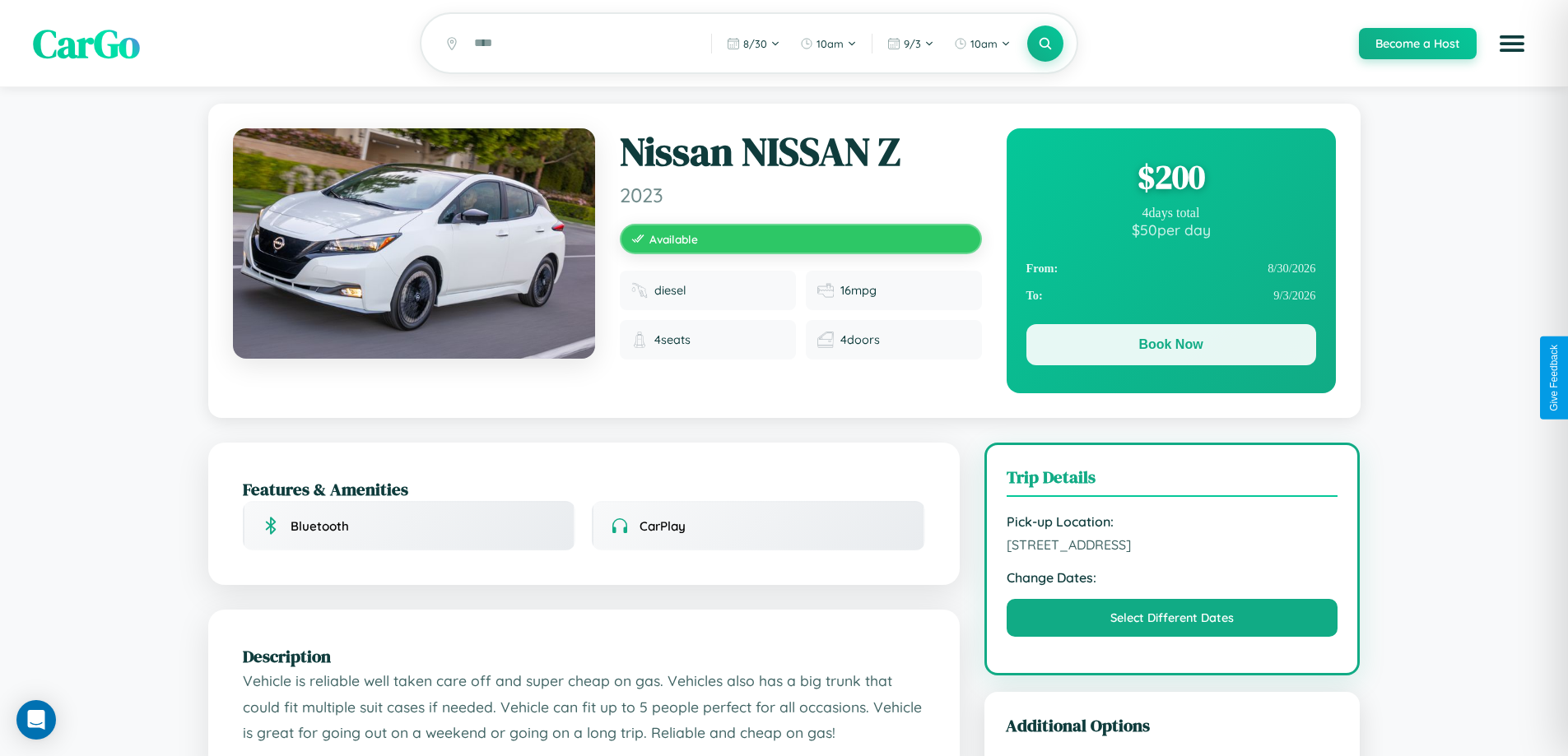
click at [1170, 347] on button "Book Now" at bounding box center [1171, 344] width 290 height 42
